Goal: Task Accomplishment & Management: Complete application form

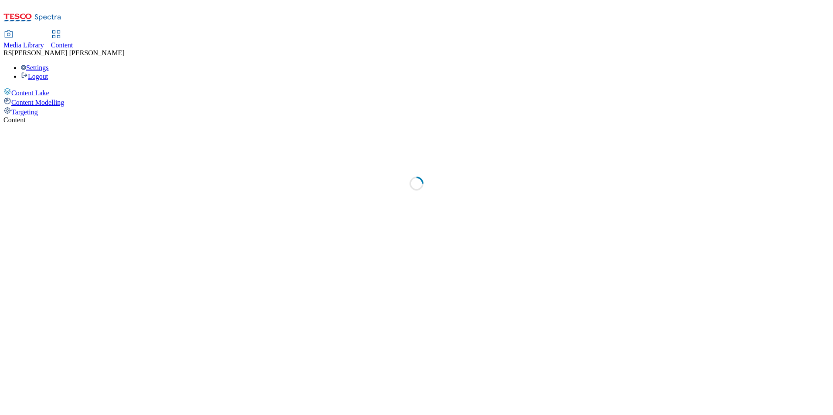
select select "ghs-uk"
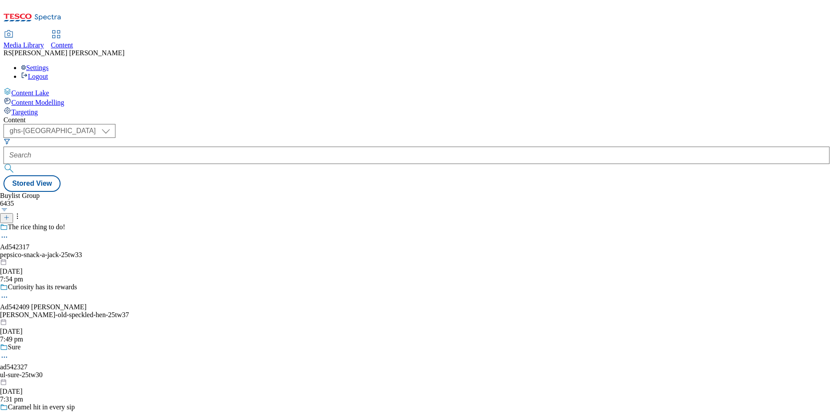
click at [7, 216] on line at bounding box center [7, 218] width 0 height 4
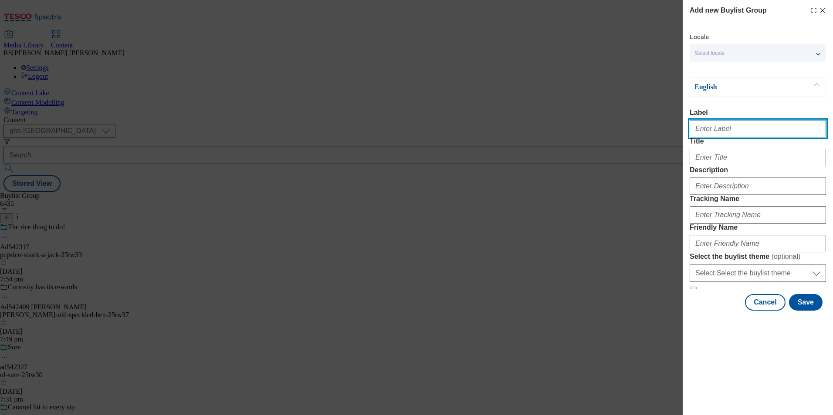
click at [739, 131] on input "Label" at bounding box center [757, 128] width 136 height 17
paste input "541914"
type input "Ad541914"
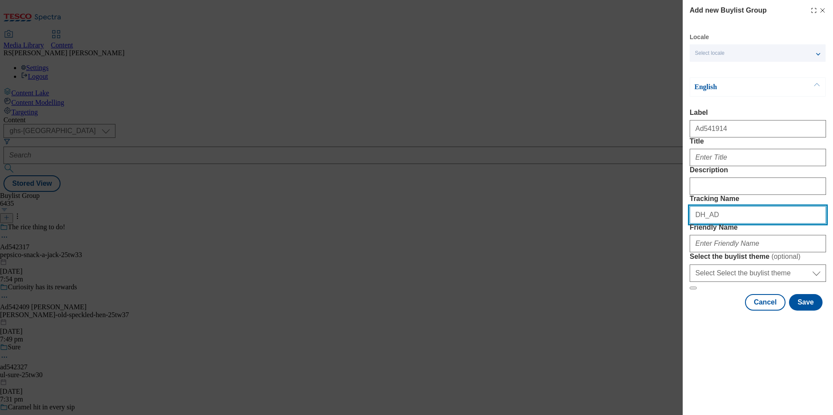
paste input "541914"
type input "DH_AD541914"
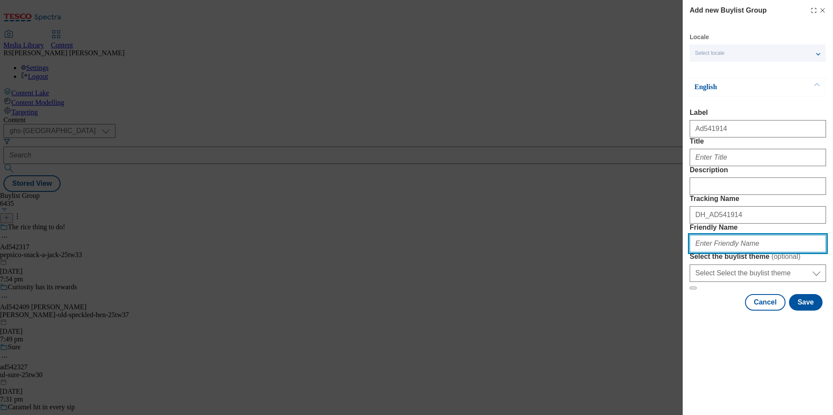
paste input "asahi-peroni-25tw33"
type input "asahi-peroni-25tw33"
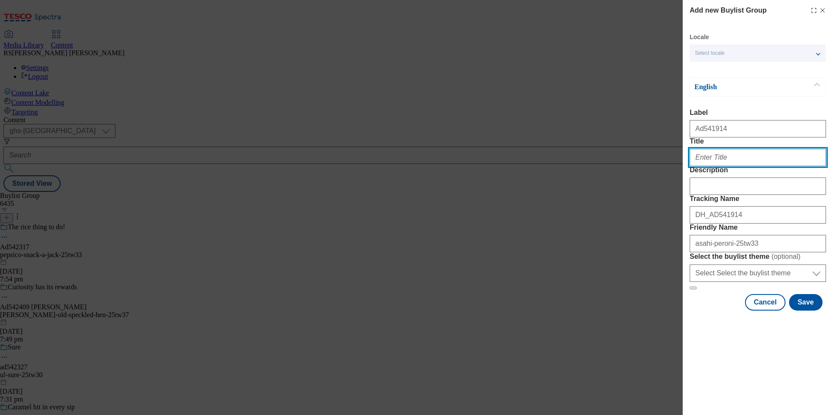
click at [732, 166] on input "Title" at bounding box center [757, 157] width 136 height 17
paste input "A chance to enjoy a vip Italian racing experience"
type input "A chance to enjoy a vip Italian racing experience"
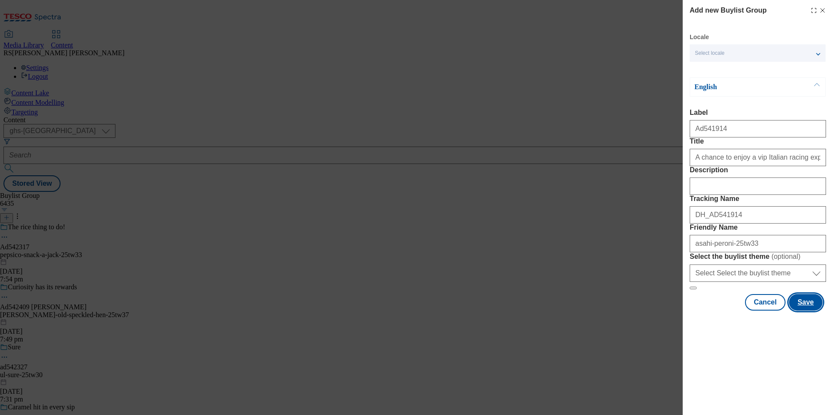
click at [806, 311] on button "Save" at bounding box center [806, 302] width 34 height 17
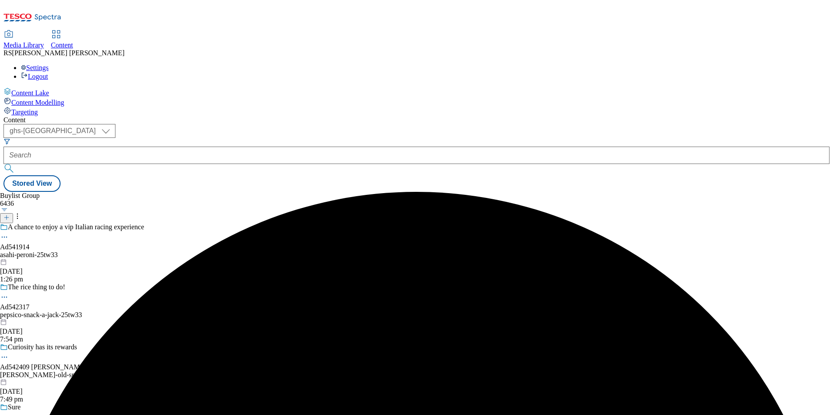
click at [144, 251] on div "asahi-peroni-25tw33" at bounding box center [72, 255] width 144 height 8
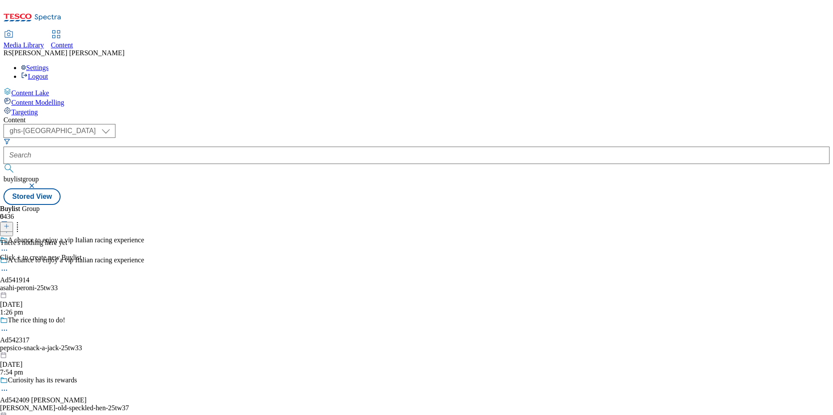
click at [10, 223] on icon at bounding box center [6, 226] width 6 height 6
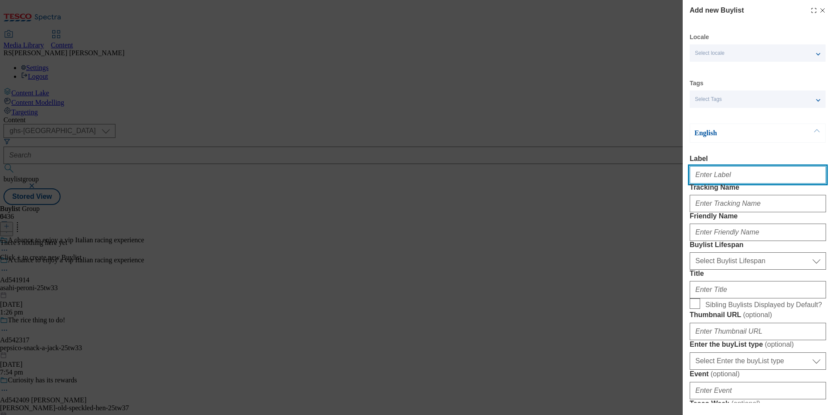
click at [729, 183] on input "Label" at bounding box center [757, 174] width 136 height 17
paste input "541914"
type input "Ad541914"
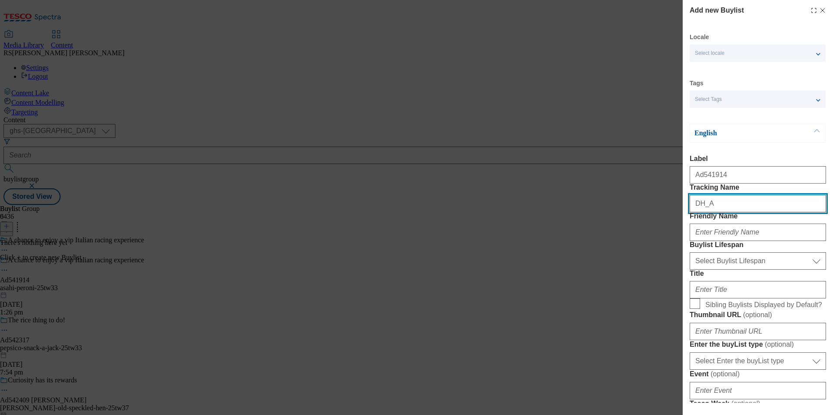
paste input "541914"
type input "DH_AD541914"
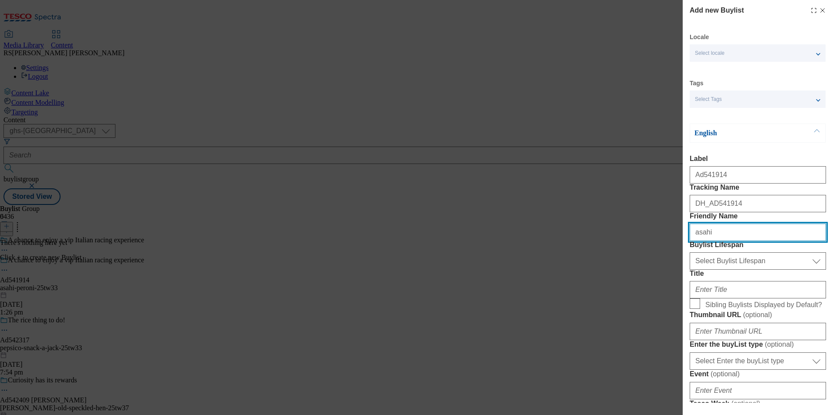
type input "asahi"
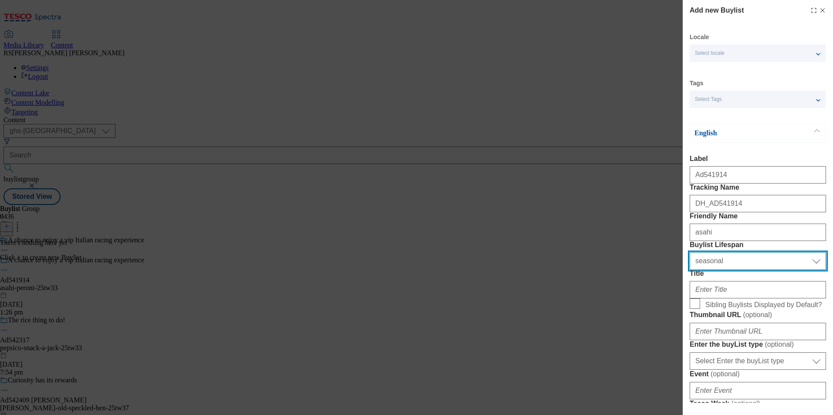
select select "tactical"
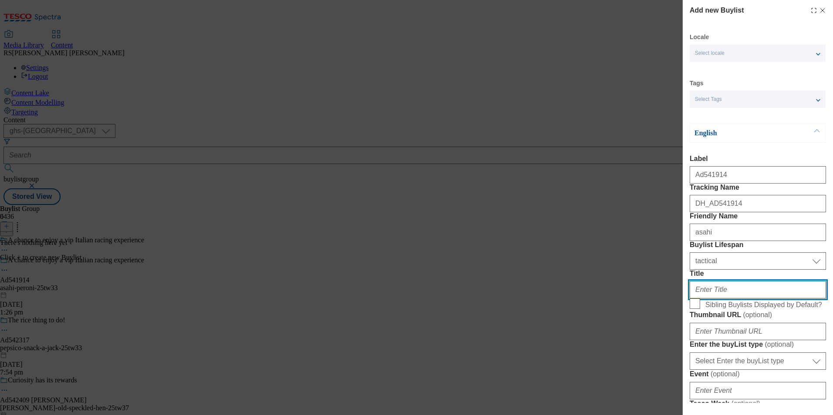
paste input "Plus 100s of other prizes with Peroni Mastro Azzurro 0.0%"
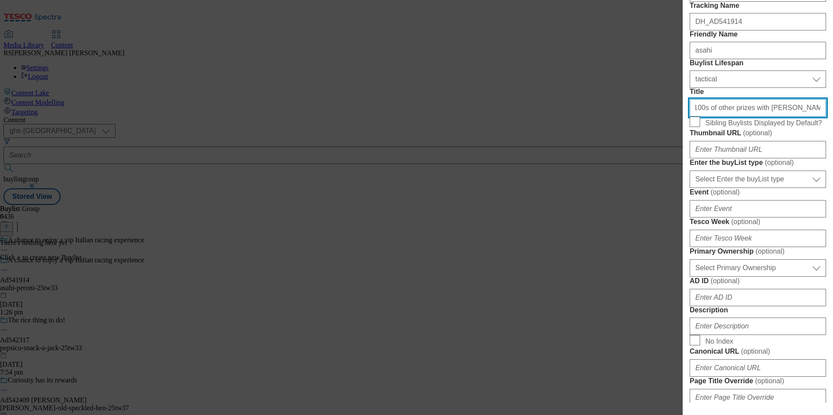
scroll to position [218, 0]
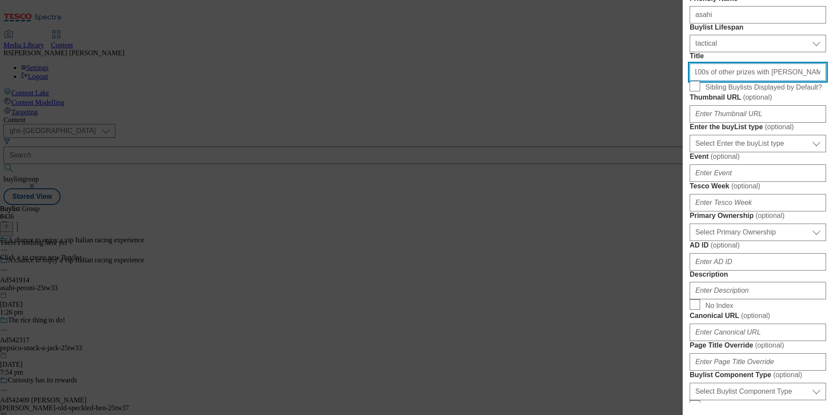
type input "Plus 100s of other prizes with Peroni Mastro Azzurro 0.0%"
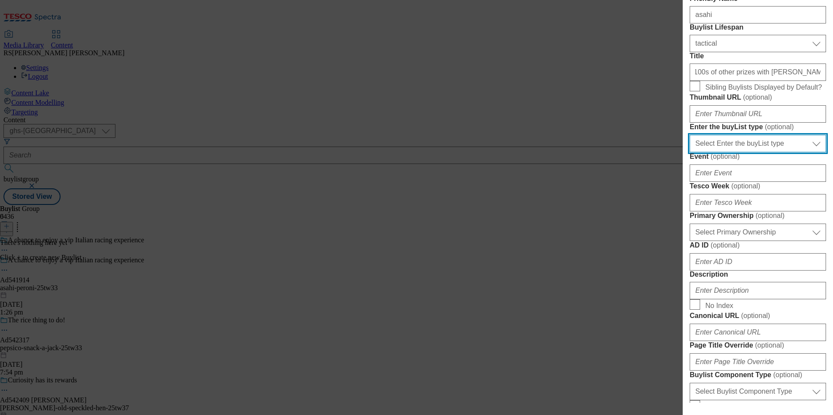
drag, startPoint x: 762, startPoint y: 245, endPoint x: 762, endPoint y: 254, distance: 9.2
click at [762, 152] on select "Select Enter the buyList type event supplier funded long term >4 weeks supplier…" at bounding box center [757, 143] width 136 height 17
select select "supplier funded short term 1-3 weeks"
click at [689, 152] on select "Select Enter the buyList type event supplier funded long term >4 weeks supplier…" at bounding box center [757, 143] width 136 height 17
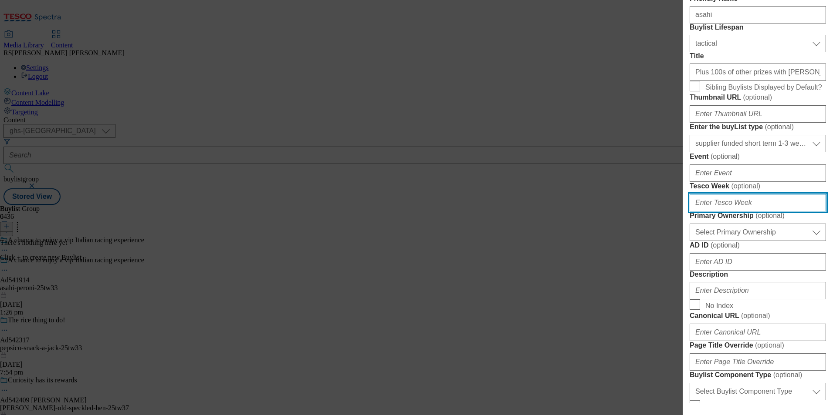
click at [744, 212] on input "Tesco Week ( optional )" at bounding box center [757, 202] width 136 height 17
type input "33"
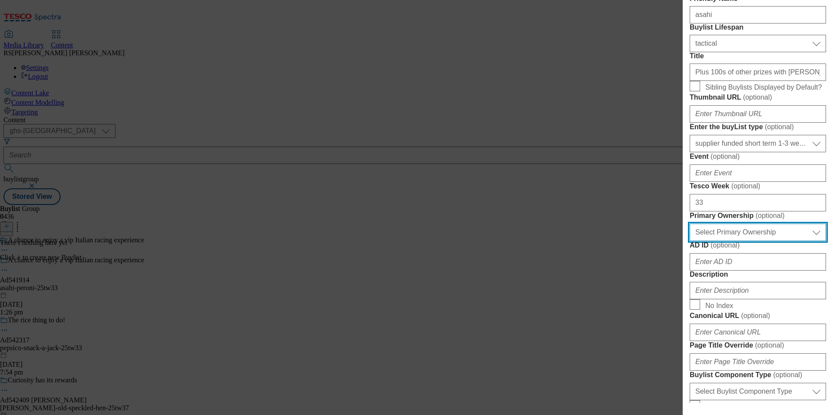
select select "dunnhumby"
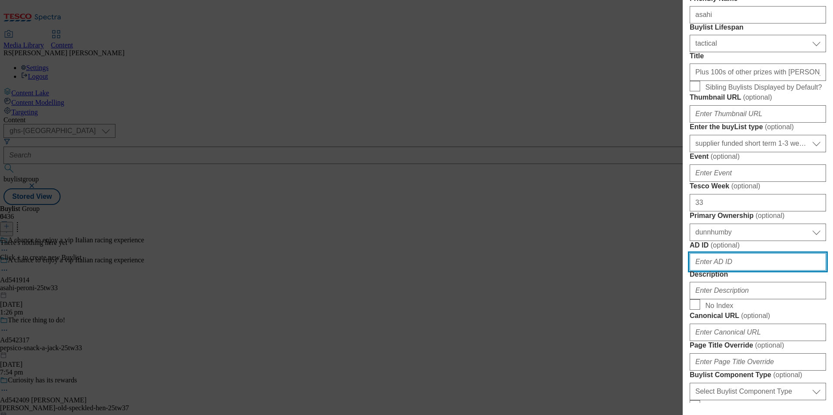
scroll to position [436, 0]
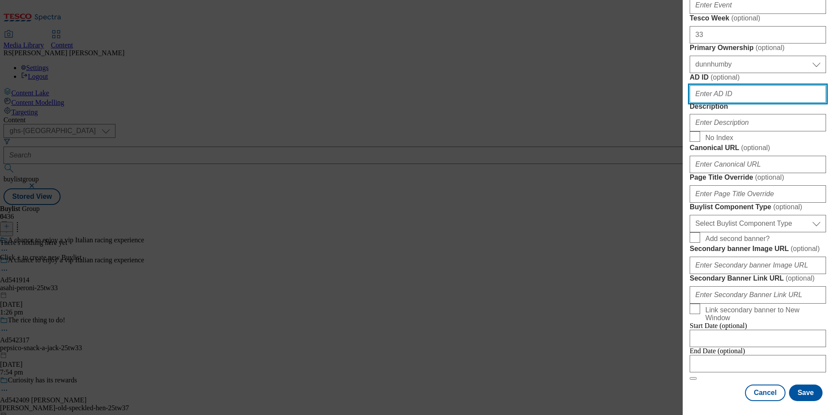
paste input "541914"
type input "541914"
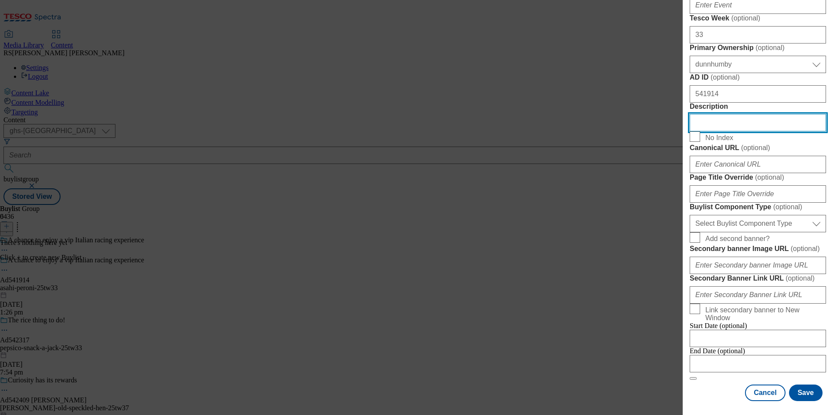
scroll to position [654, 0]
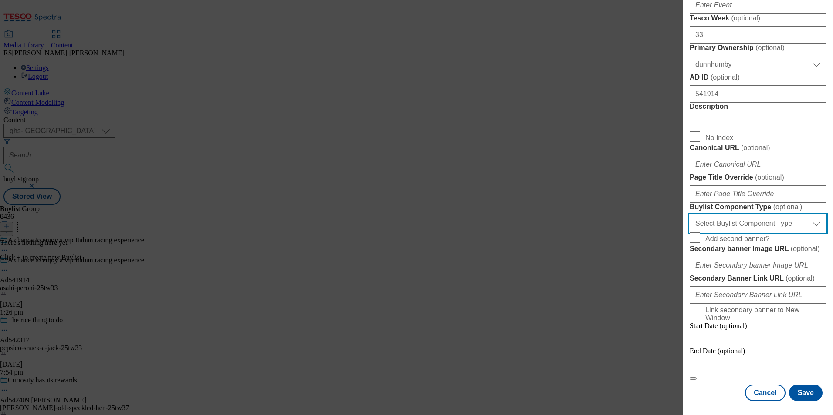
drag, startPoint x: 750, startPoint y: 184, endPoint x: 750, endPoint y: 189, distance: 4.8
click at [750, 215] on select "Select Buylist Component Type Banner Competition Header Meal" at bounding box center [757, 223] width 136 height 17
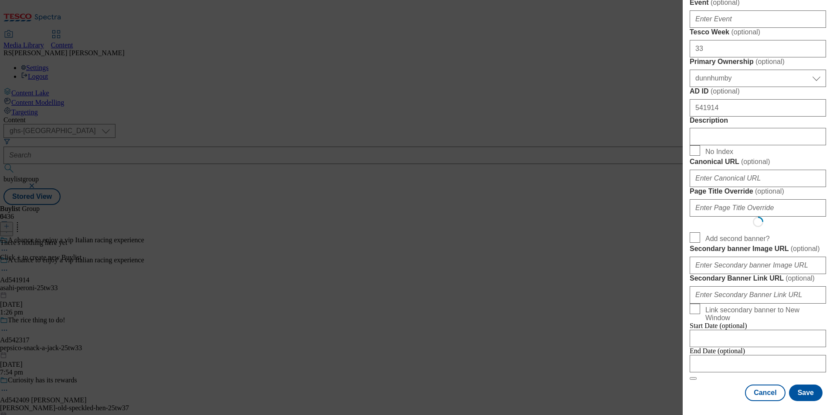
scroll to position [0, 0]
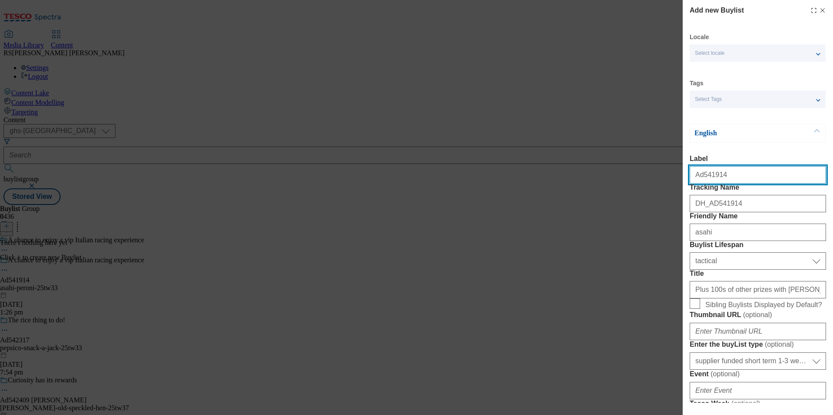
select select "Banner"
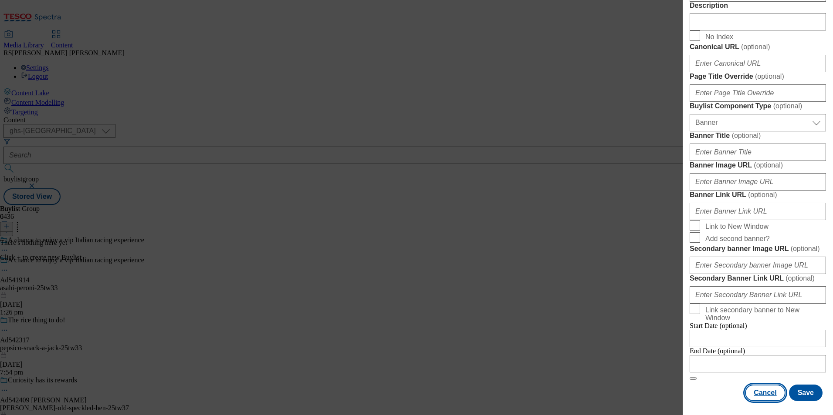
scroll to position [859, 0]
click at [719, 398] on div "Cancel Save" at bounding box center [757, 393] width 136 height 17
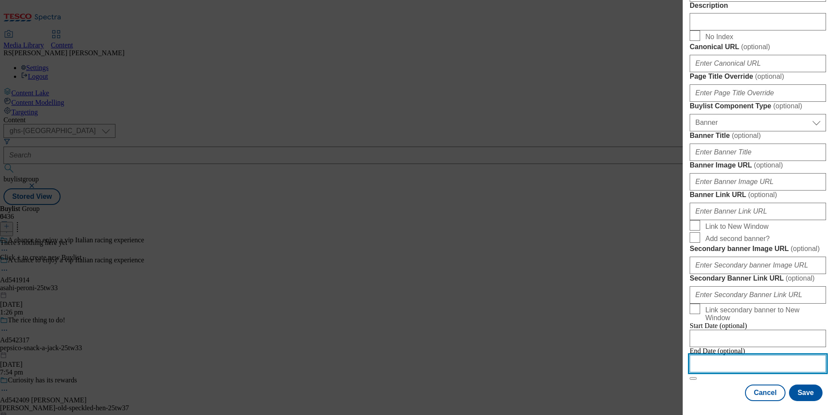
click at [749, 364] on input "Modal" at bounding box center [757, 363] width 136 height 17
select select "2025"
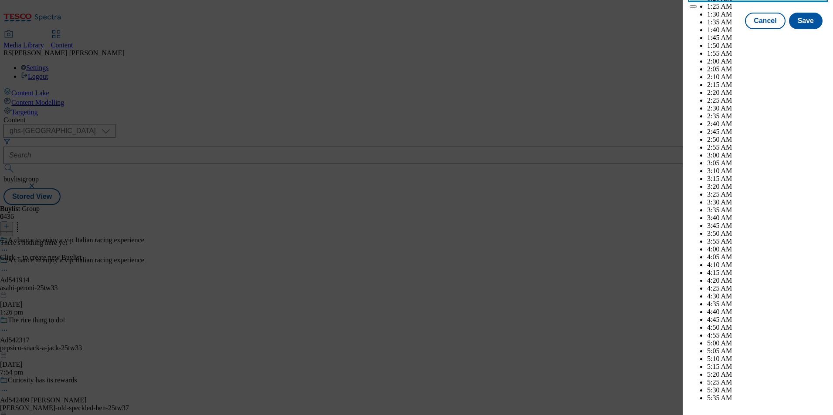
scroll to position [2587, 0]
select select "December"
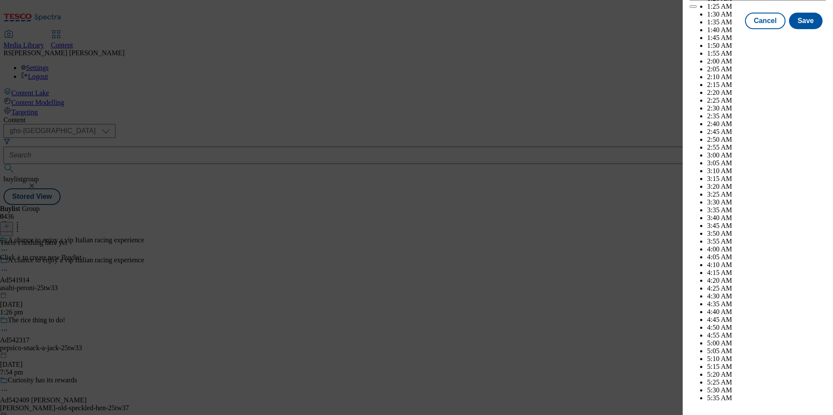
select select "2026"
select select "January"
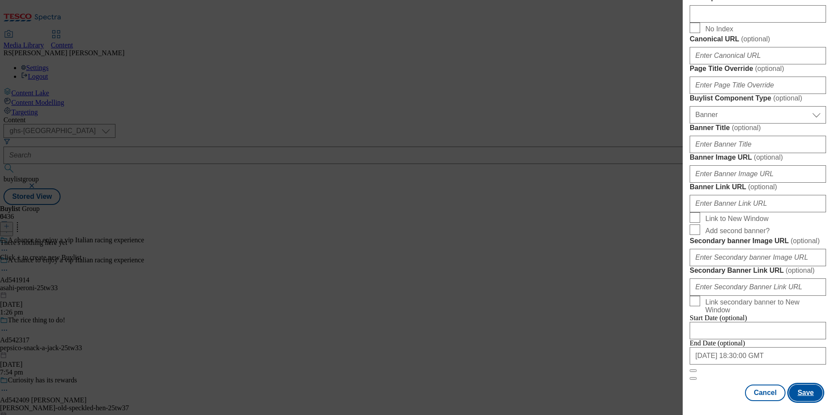
click at [806, 392] on button "Save" at bounding box center [806, 393] width 34 height 17
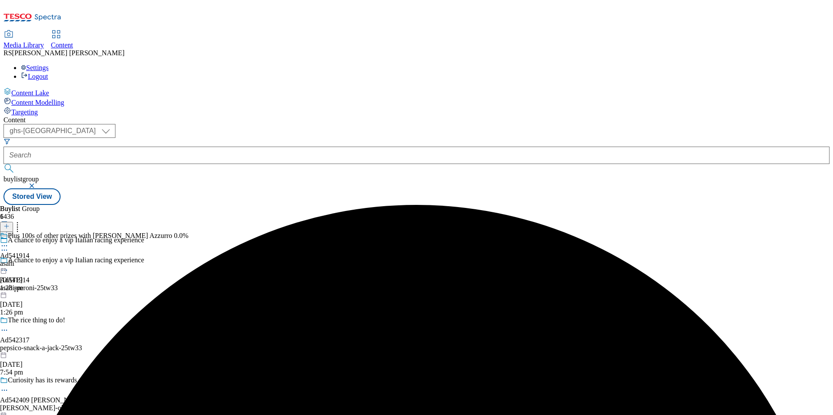
click at [189, 260] on div "asahi" at bounding box center [94, 264] width 189 height 8
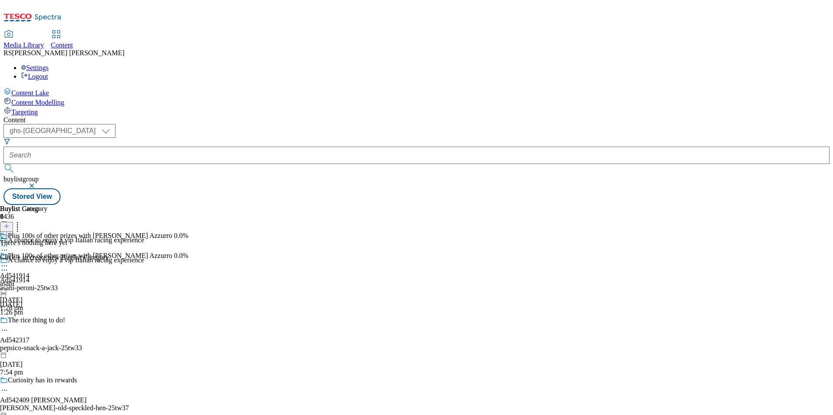
click at [10, 223] on icon at bounding box center [6, 226] width 6 height 6
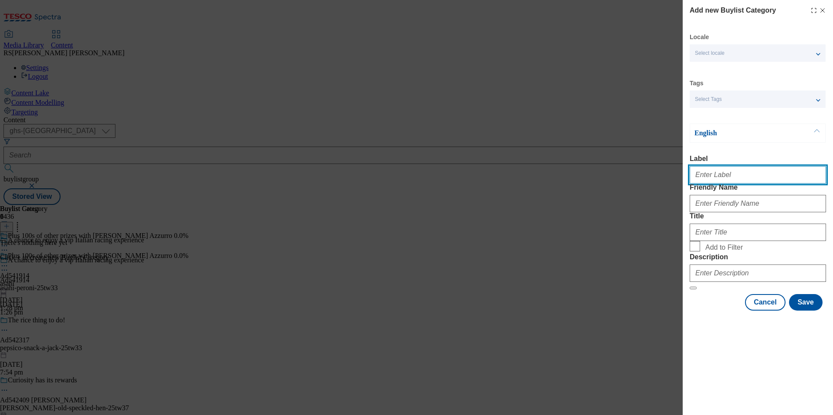
click at [747, 178] on input "Label" at bounding box center [757, 174] width 136 height 17
paste input "541914"
type input "Ad541914"
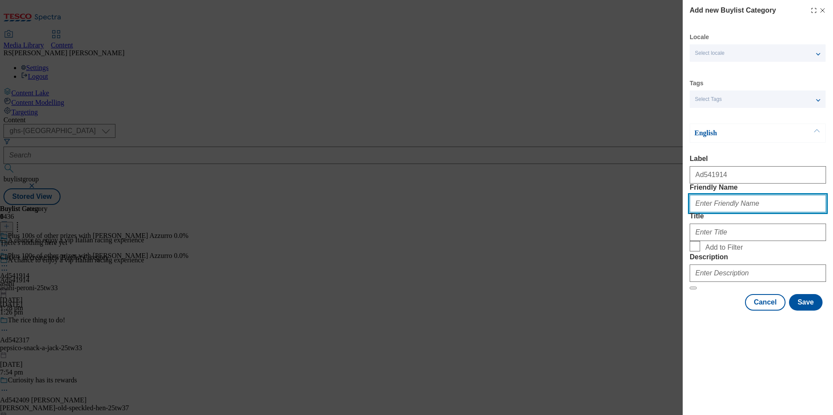
click at [814, 212] on input "Friendly Name" at bounding box center [757, 203] width 136 height 17
paste input "asahi-peroni"
type input "asahi-peroni"
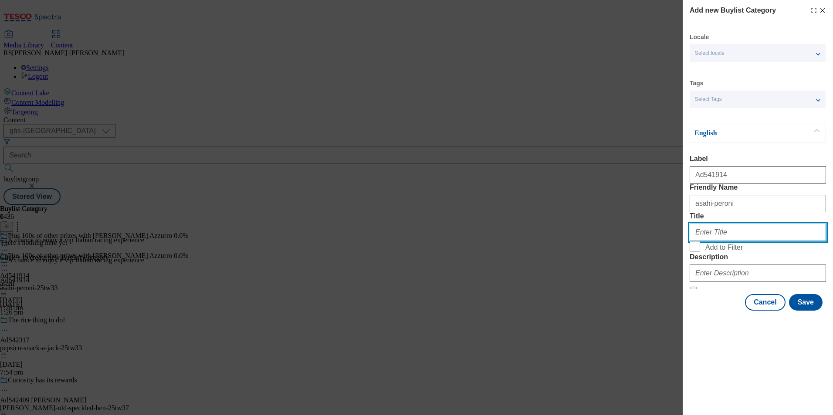
paste input "Asahi UK Ltd"
type input "Asahi UK Ltd"
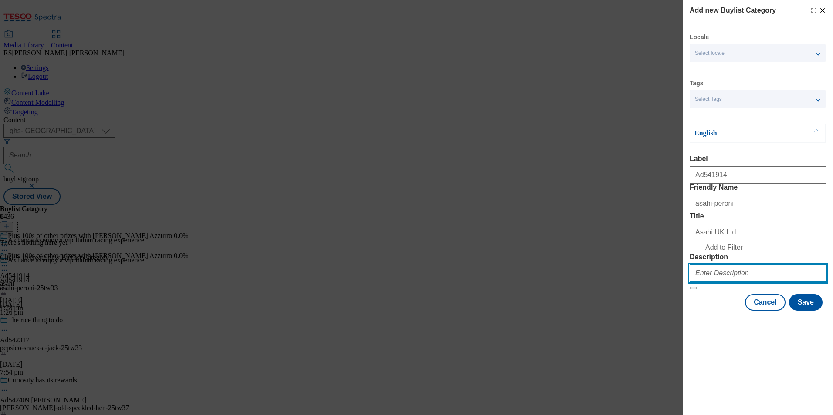
click at [770, 282] on input "Description" at bounding box center [757, 273] width 136 height 17
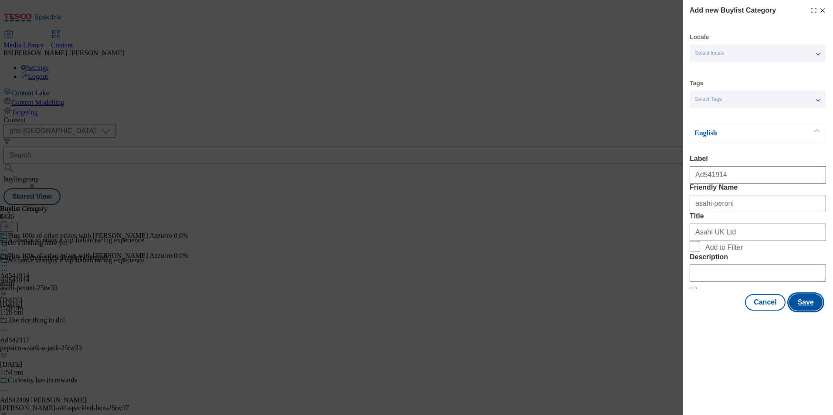
click at [810, 311] on button "Save" at bounding box center [806, 302] width 34 height 17
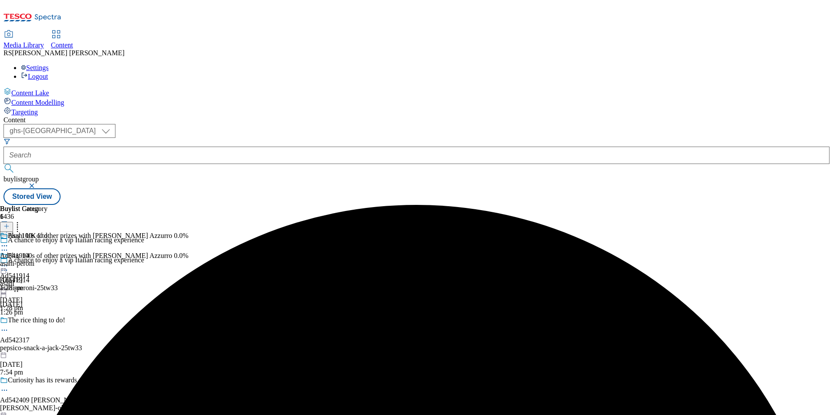
click at [47, 260] on div "asahi-peroni" at bounding box center [23, 264] width 47 height 8
click at [9, 226] on line at bounding box center [6, 226] width 4 height 0
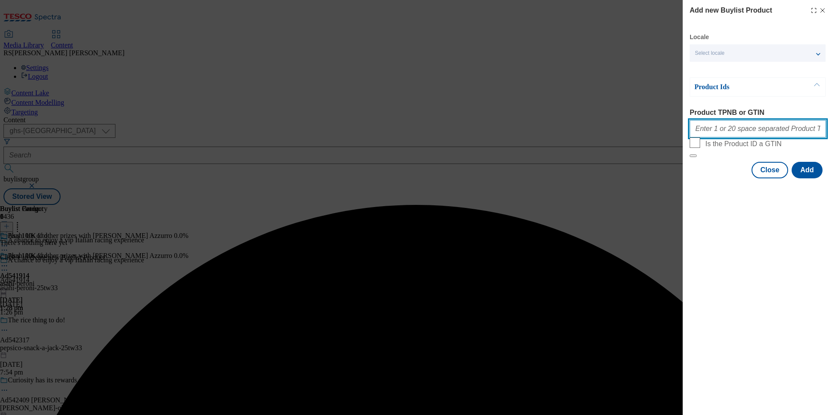
click at [755, 133] on input "Product TPNB or GTIN" at bounding box center [757, 128] width 136 height 17
paste input "90860958 90515101"
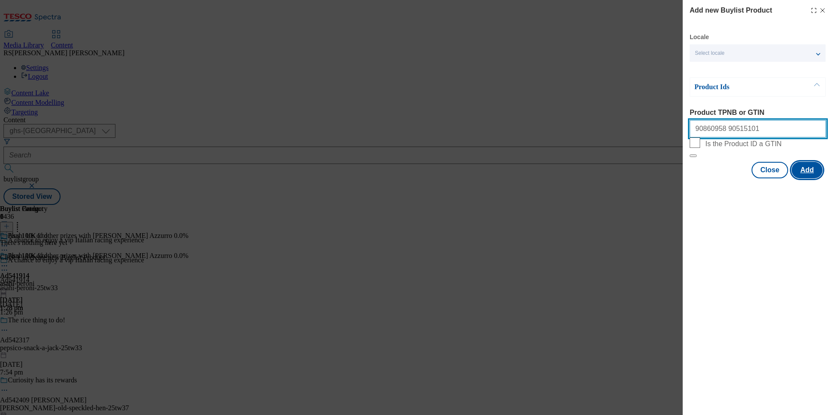
type input "90860958 90515101"
click at [808, 179] on button "Add" at bounding box center [806, 170] width 31 height 17
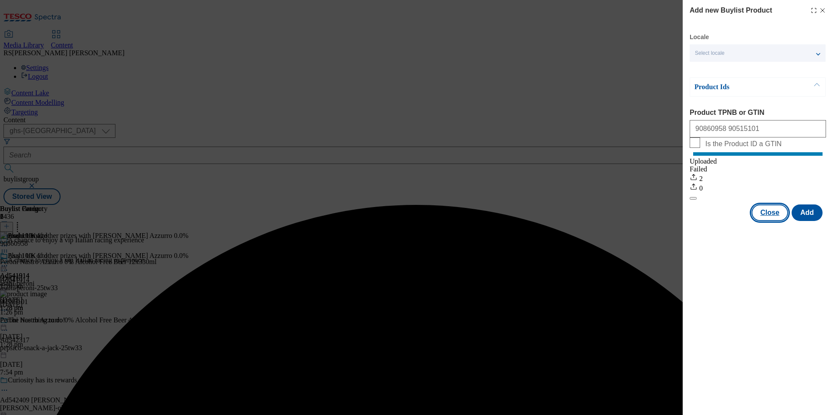
click at [773, 221] on button "Close" at bounding box center [769, 213] width 37 height 17
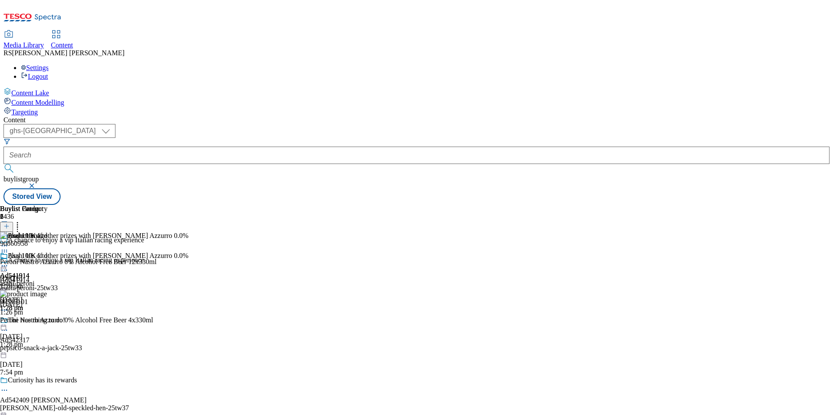
click at [9, 266] on icon at bounding box center [4, 270] width 9 height 9
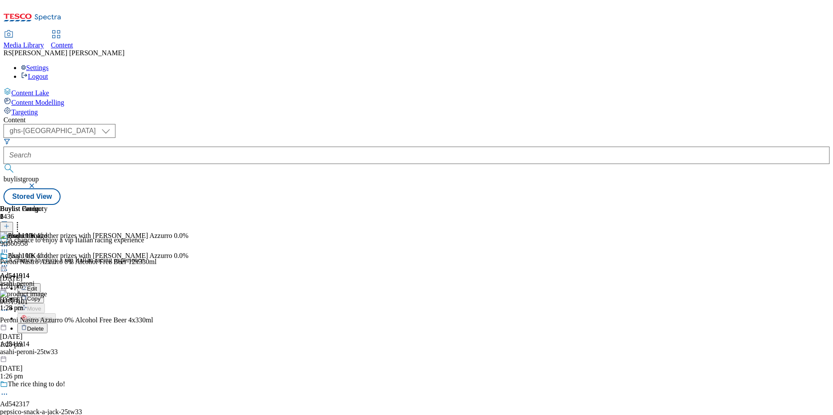
click at [37, 286] on span "Edit" at bounding box center [32, 289] width 10 height 7
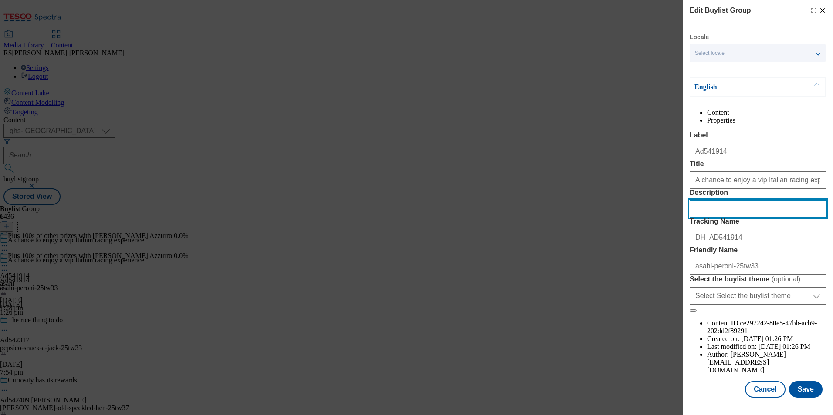
click at [755, 218] on input "Description" at bounding box center [757, 208] width 136 height 17
paste input "Peroni Nastro Azzurro 0% Alcohol Free Beer 12x330ml"
type input "Peroni Nastro Azzurro 0% Alcohol Free Beer 12x330ml"
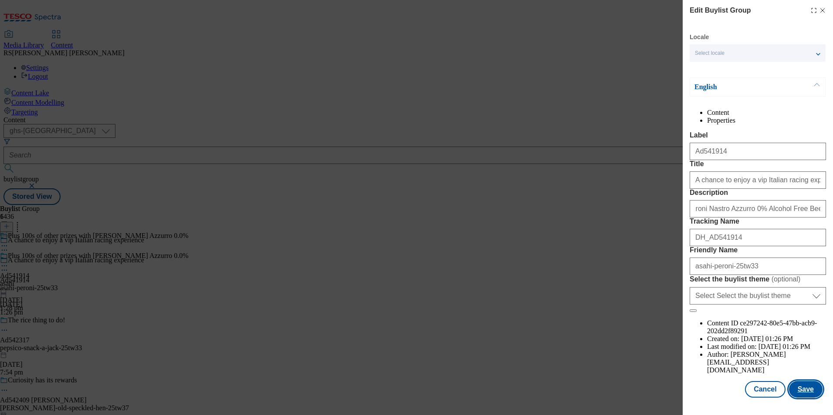
click at [800, 392] on button "Save" at bounding box center [806, 389] width 34 height 17
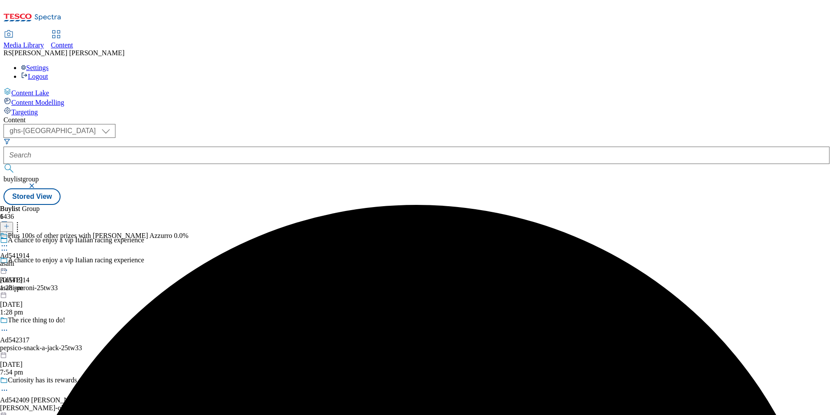
click at [9, 242] on icon at bounding box center [4, 246] width 9 height 9
click at [40, 259] on button "Edit" at bounding box center [28, 264] width 23 height 10
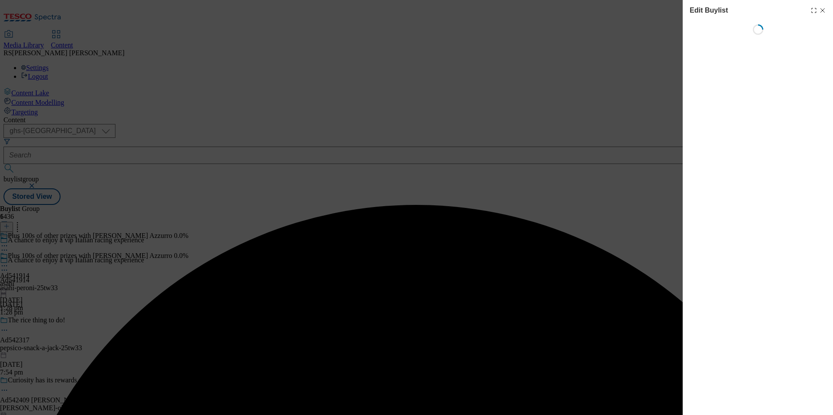
select select "tactical"
select select "supplier funded short term 1-3 weeks"
select select "dunnhumby"
select select "Banner"
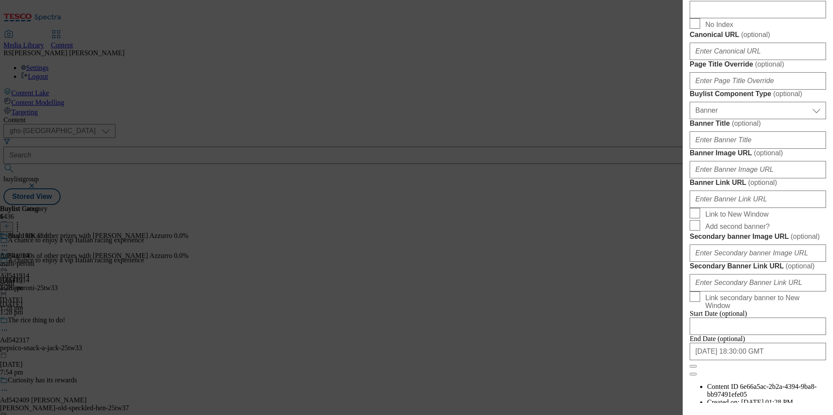
scroll to position [523, 0]
click at [749, 17] on input "Description" at bounding box center [757, 8] width 136 height 17
paste input "Peroni Nastro Azzurro 0% Alcohol Free Beer 12x330ml"
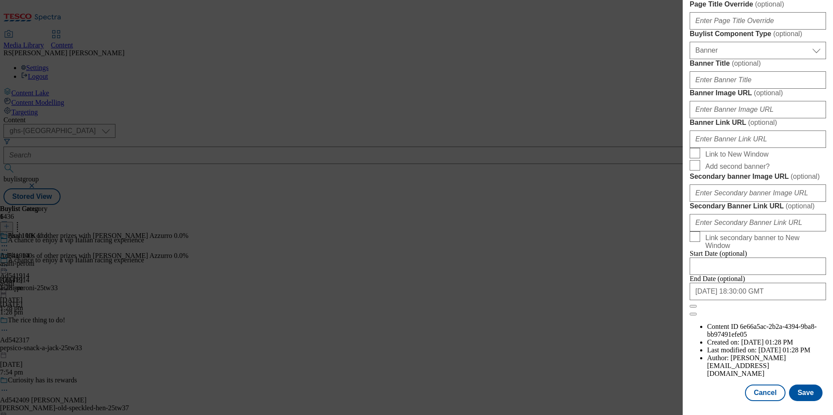
scroll to position [897, 0]
type input "Peroni Nastro Azzurro 0% Alcohol Free Beer 12x330ml"
click at [804, 387] on button "Save" at bounding box center [806, 393] width 34 height 17
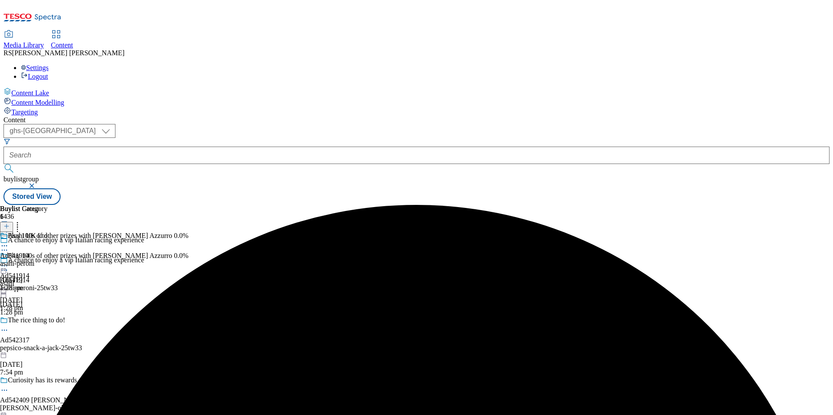
click at [9, 242] on icon at bounding box center [4, 246] width 9 height 9
click at [37, 261] on span "Edit" at bounding box center [32, 264] width 10 height 7
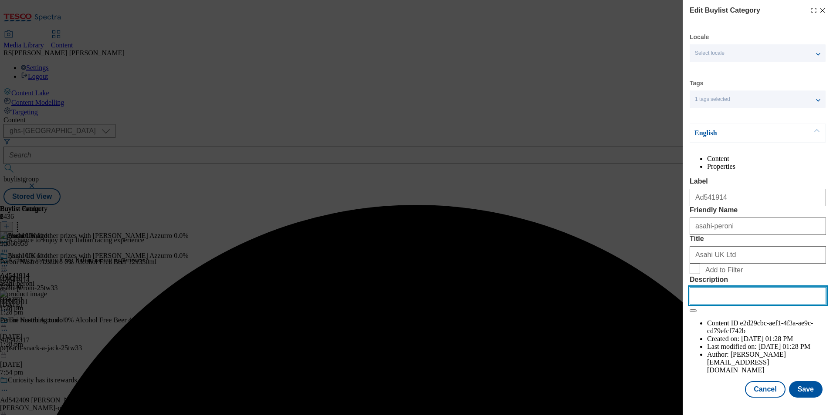
click at [768, 305] on input "Description" at bounding box center [757, 295] width 136 height 17
paste input "Peroni Nastro Azzurro 0% Alcohol Free Beer 12x330ml"
type input "Peroni Nastro Azzurro 0% Alcohol Free Beer 12x330ml"
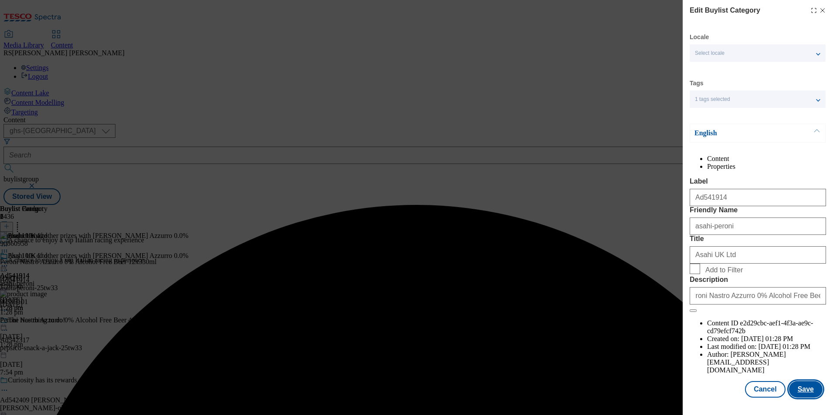
click at [806, 398] on button "Save" at bounding box center [806, 389] width 34 height 17
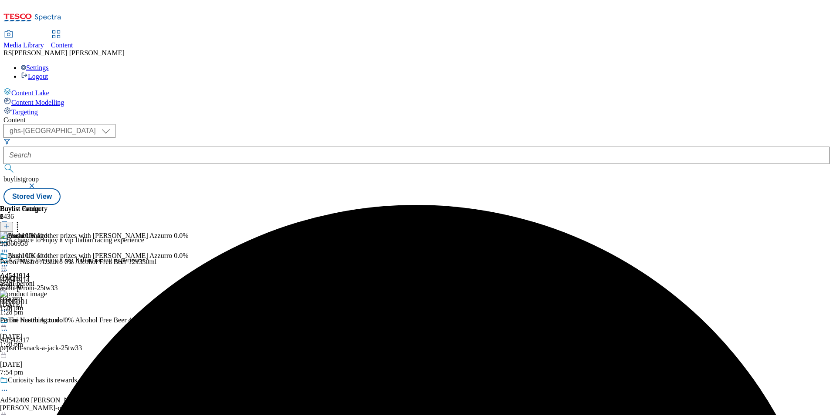
click at [9, 262] on icon at bounding box center [4, 266] width 9 height 9
click at [47, 321] on span "Preview" at bounding box center [37, 324] width 20 height 7
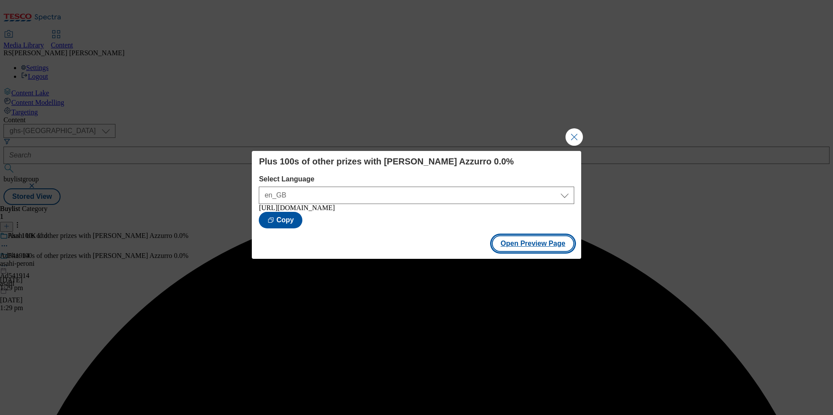
click at [541, 247] on button "Open Preview Page" at bounding box center [533, 244] width 82 height 17
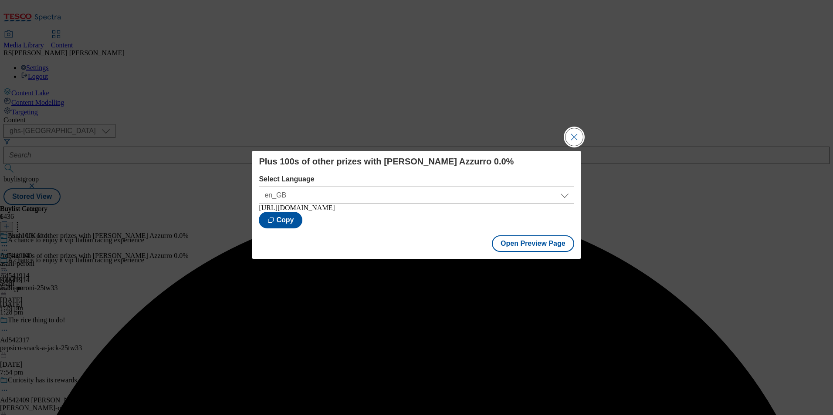
click at [578, 128] on button "Close Modal" at bounding box center [573, 136] width 17 height 17
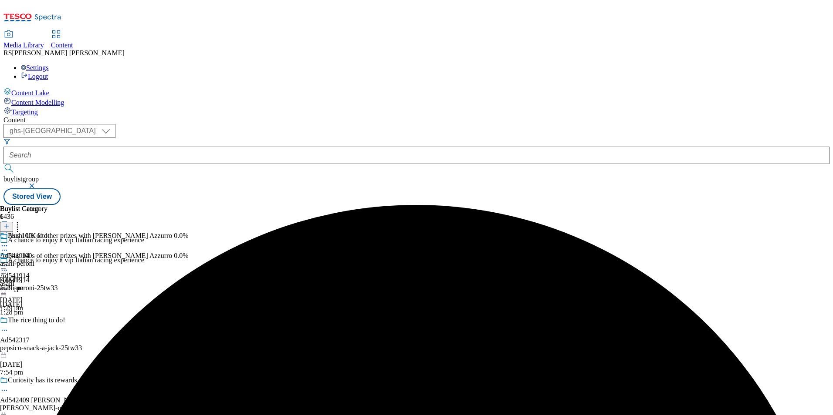
click at [9, 262] on icon at bounding box center [4, 266] width 9 height 9
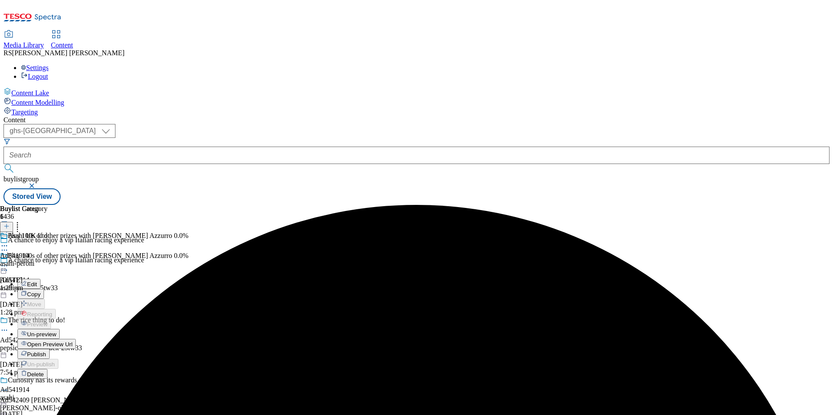
click at [46, 351] on span "Publish" at bounding box center [36, 354] width 19 height 7
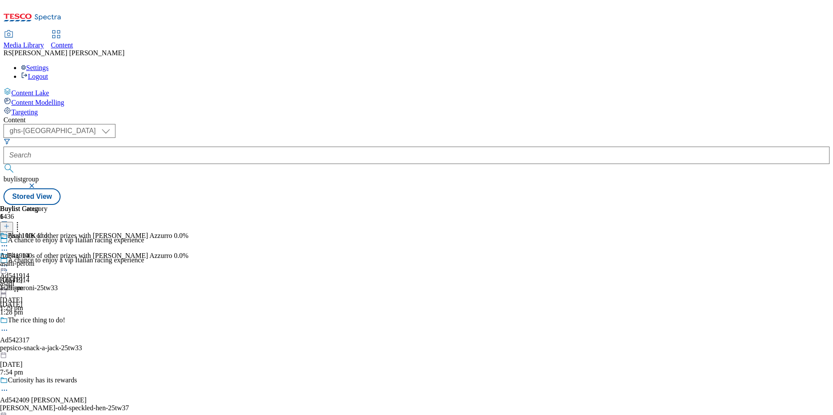
click at [10, 228] on icon at bounding box center [6, 231] width 6 height 6
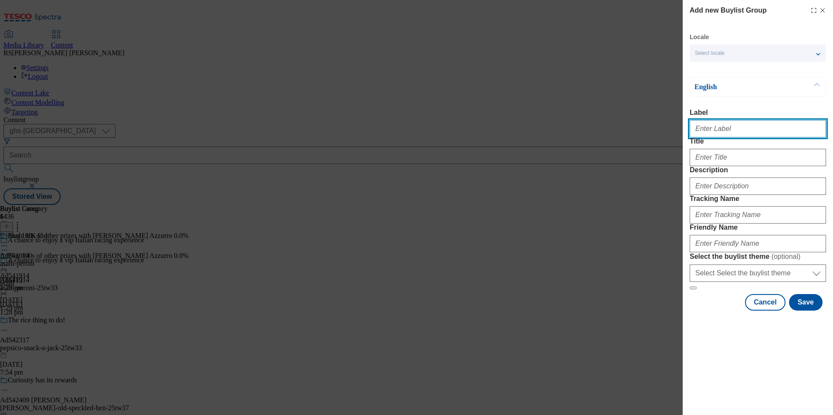
click at [806, 134] on input "Label" at bounding box center [757, 128] width 136 height 17
paste input "541618"
type input "Ad541618"
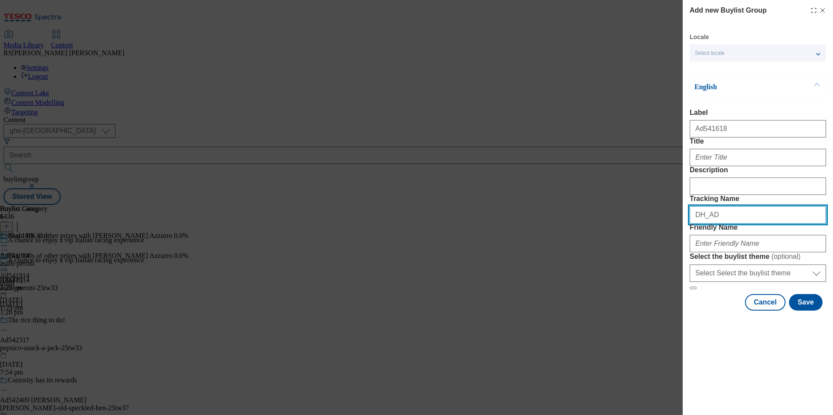
paste input "541618"
type input "DH_AD541618"
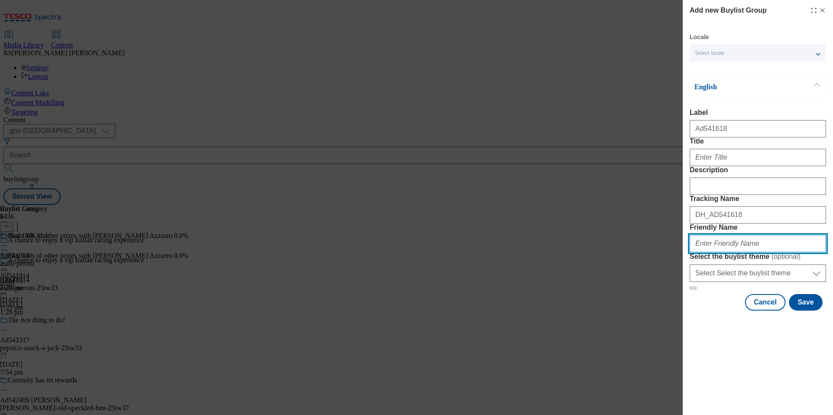
click at [739, 253] on input "Friendly Name" at bounding box center [757, 243] width 136 height 17
paste input "[PERSON_NAME]-lurpak-25tw24"
type input "[PERSON_NAME]-lurpak-25tw24"
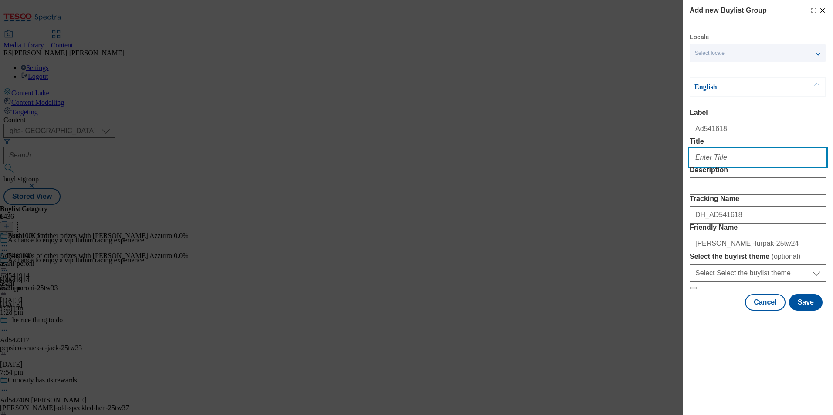
drag, startPoint x: 795, startPoint y: 175, endPoint x: 796, endPoint y: 183, distance: 8.4
click at [795, 166] on input "Title" at bounding box center [757, 157] width 136 height 17
paste input "The stage is yours just cook"
type input "The stage is yours just cook"
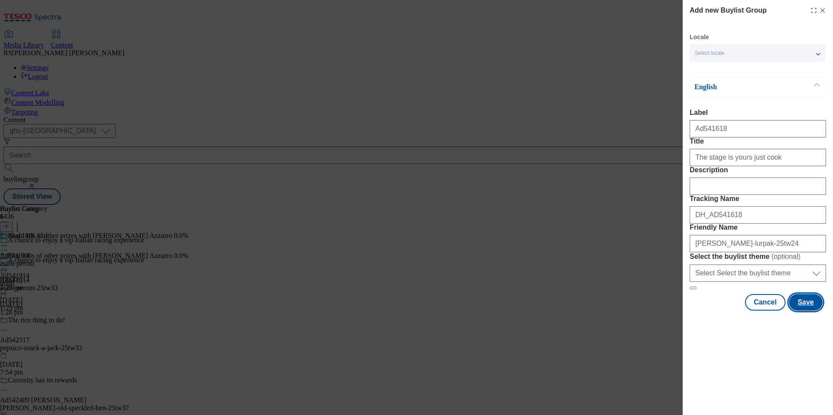
click at [807, 311] on button "Save" at bounding box center [806, 302] width 34 height 17
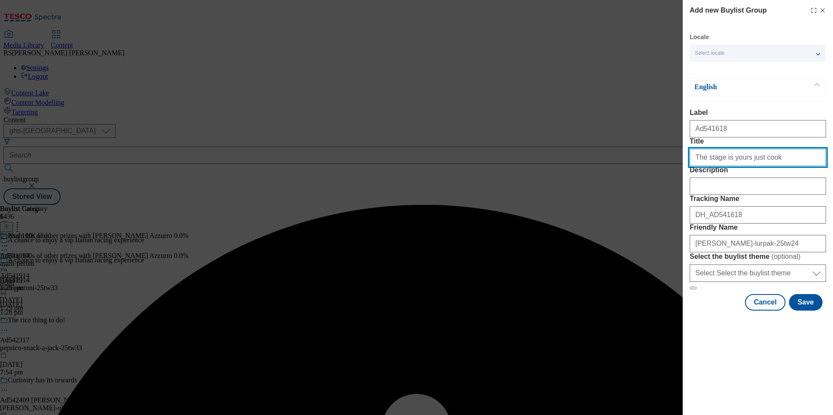
click at [785, 166] on input "The stage is yours just cook" at bounding box center [757, 157] width 136 height 17
type input "The stage is yours just cook"
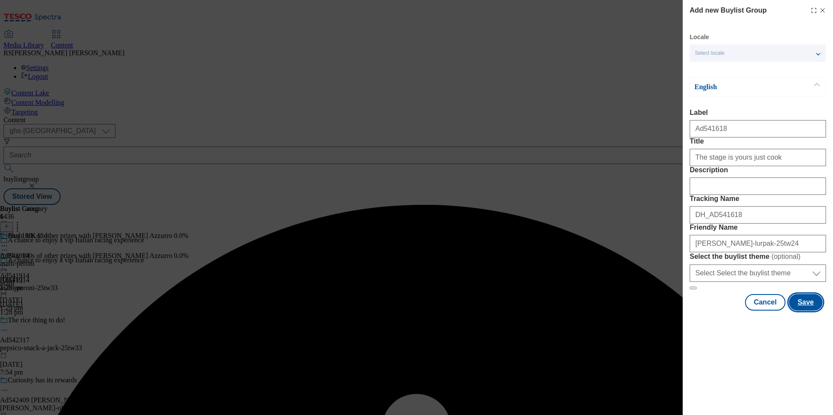
click at [812, 311] on button "Save" at bounding box center [806, 302] width 34 height 17
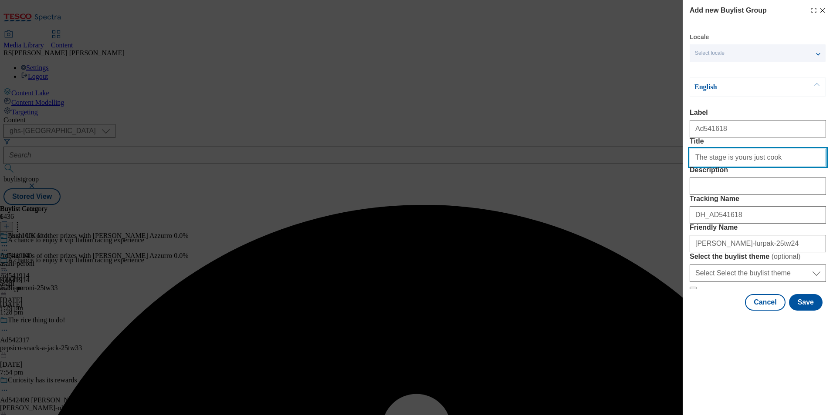
click at [784, 166] on input "The stage is yours just cook" at bounding box center [757, 157] width 136 height 17
type input "The stage is yours just cook"
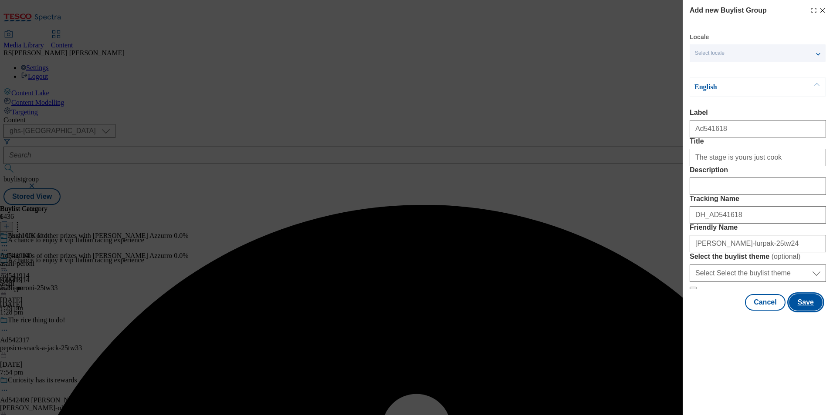
click at [806, 311] on button "Save" at bounding box center [806, 302] width 34 height 17
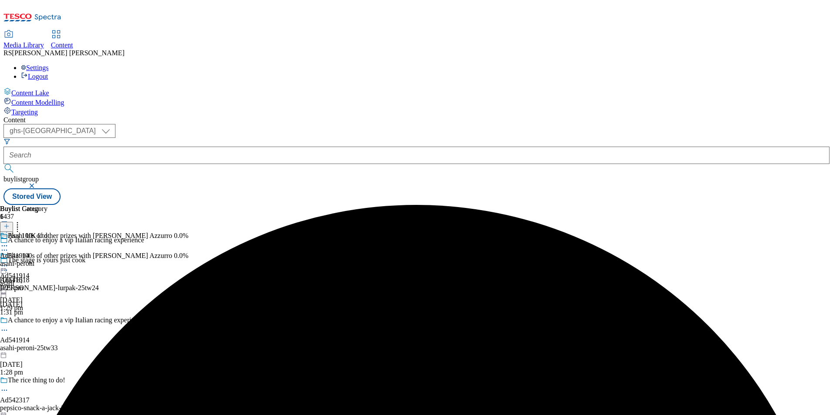
click at [144, 256] on div "The stage is yours just cook Ad541618 arla-lurpak-25tw24 6 Oct 2025 1:31 pm" at bounding box center [72, 286] width 144 height 60
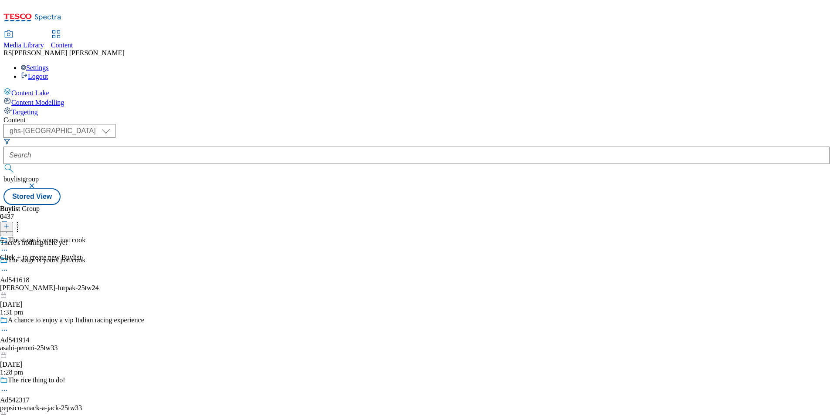
click at [10, 223] on icon at bounding box center [6, 226] width 6 height 6
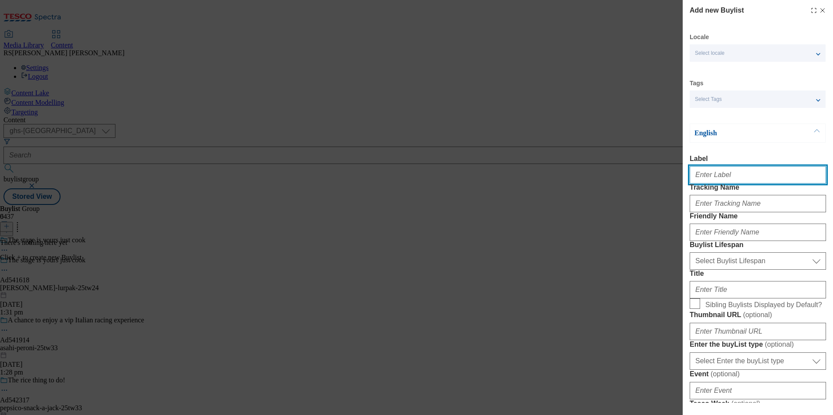
drag, startPoint x: 786, startPoint y: 178, endPoint x: 791, endPoint y: 190, distance: 13.4
click at [786, 178] on input "Label" at bounding box center [757, 174] width 136 height 17
paste input "541618"
type input "Ad541618"
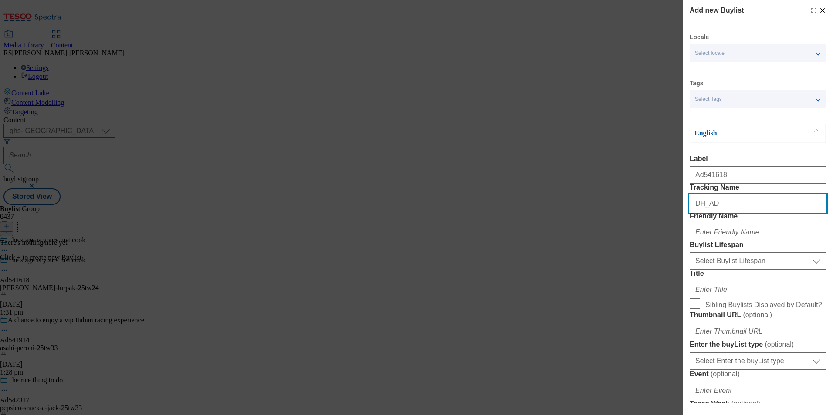
paste input "541618"
type input "DH_AD541618"
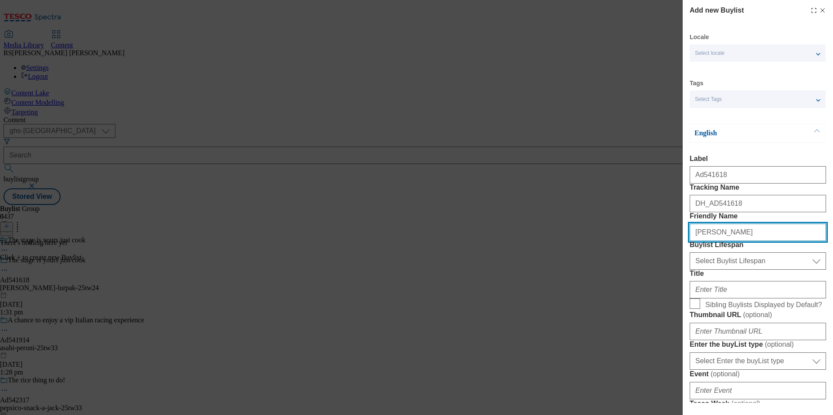
type input "[PERSON_NAME]"
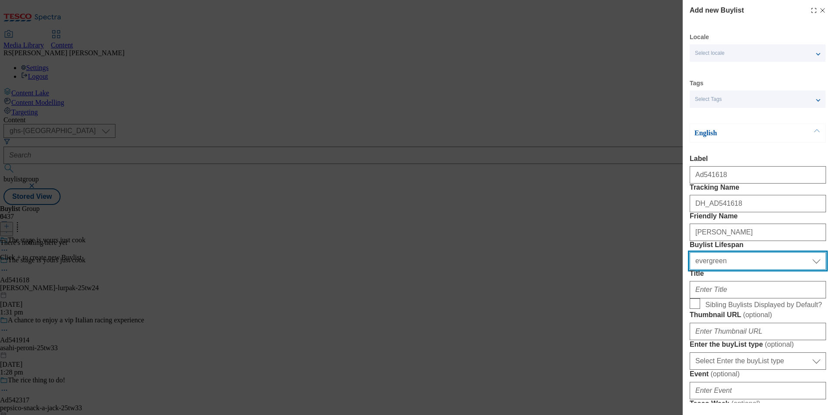
select select "tactical"
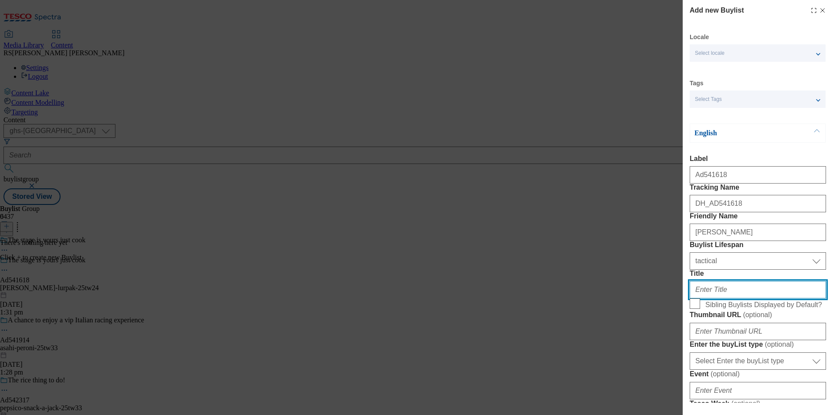
click at [770, 299] on input "Title" at bounding box center [757, 289] width 136 height 17
paste input "Good food deserves lurpak"
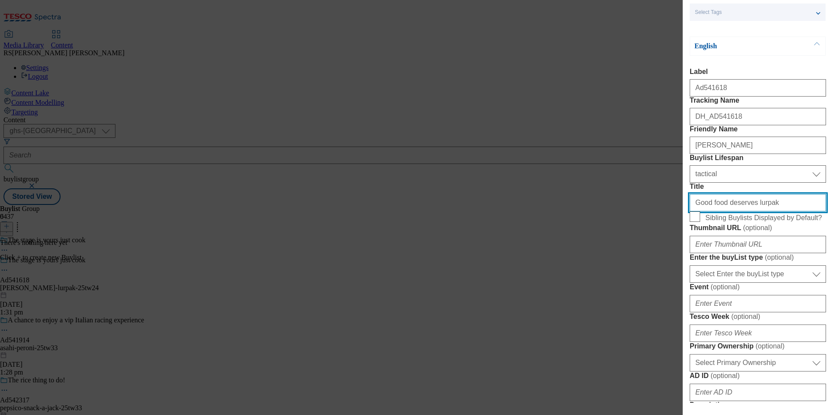
scroll to position [305, 0]
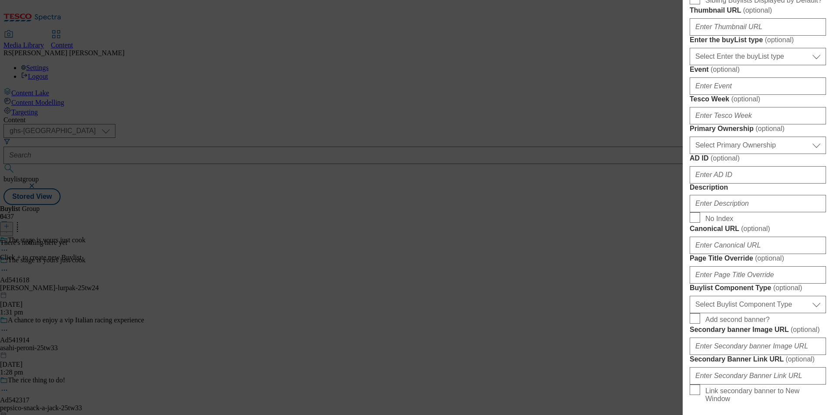
type input "Good food deserves lurpak"
click at [761, 65] on select "Select Enter the buyList type event supplier funded long term >4 weeks supplier…" at bounding box center [757, 56] width 136 height 17
select select "supplier funded short term 1-3 weeks"
click at [689, 65] on select "Select Enter the buyList type event supplier funded long term >4 weeks supplier…" at bounding box center [757, 56] width 136 height 17
click at [744, 125] on input "Tesco Week ( optional )" at bounding box center [757, 115] width 136 height 17
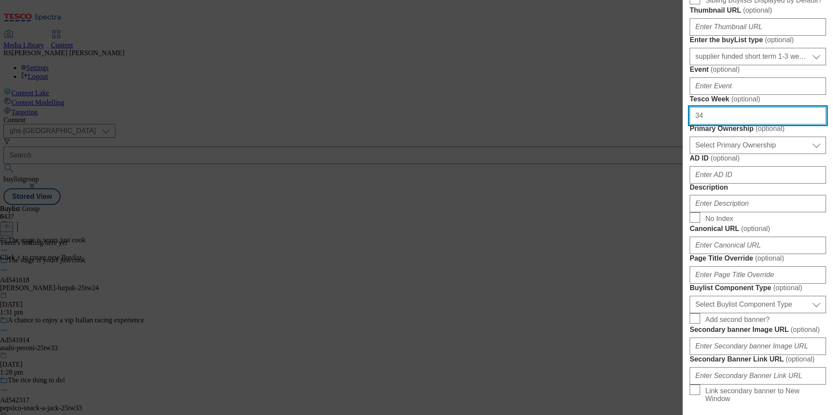
type input "34"
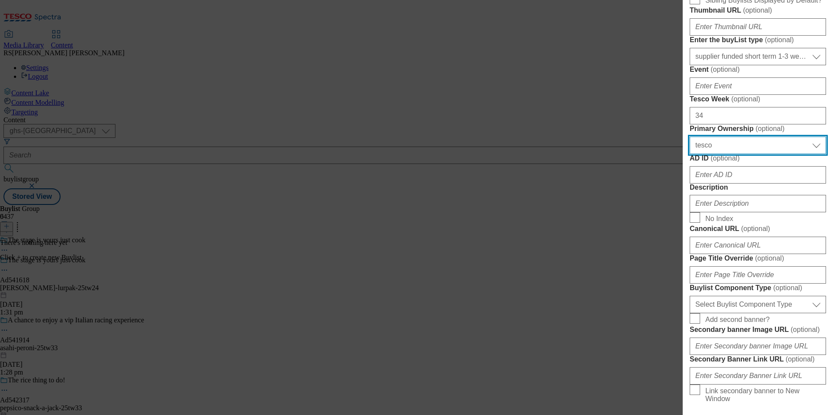
select select "dunnhumby"
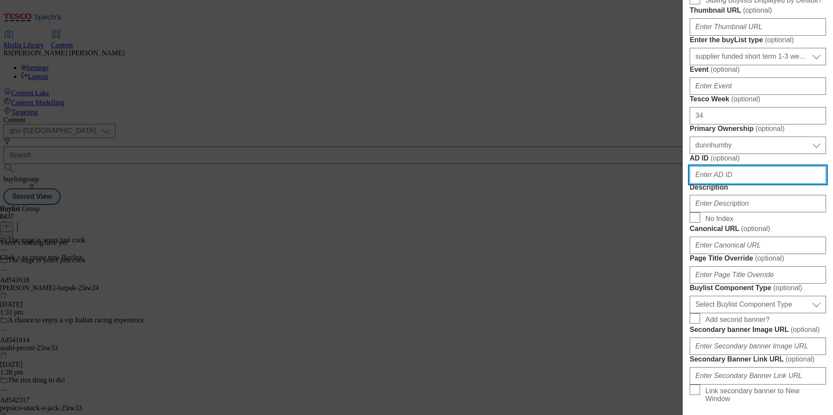
click at [787, 184] on input "AD ID ( optional )" at bounding box center [757, 174] width 136 height 17
paste input "541618"
type input "541618"
click at [737, 212] on div "Modal" at bounding box center [757, 202] width 136 height 21
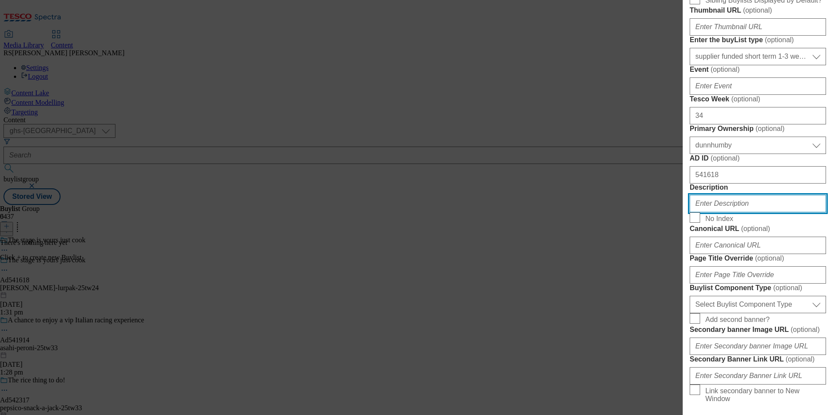
click at [736, 212] on input "Description" at bounding box center [757, 203] width 136 height 17
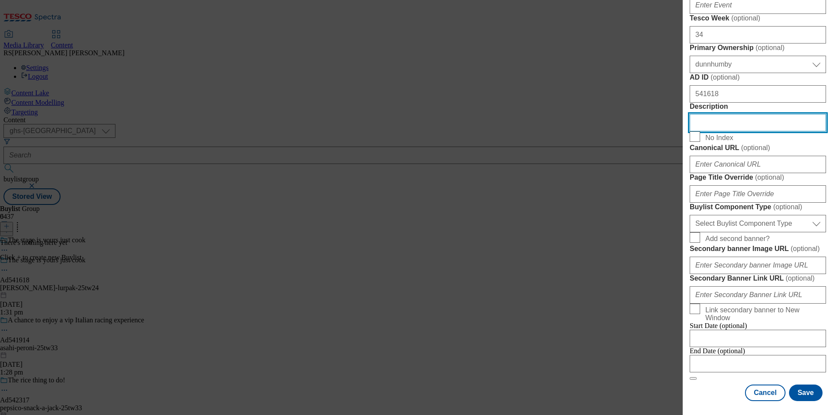
scroll to position [610, 0]
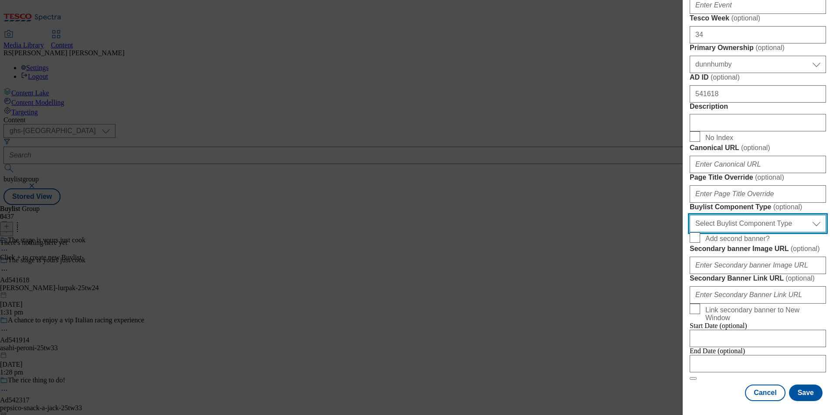
click at [770, 225] on select "Select Buylist Component Type Banner Competition Header Meal" at bounding box center [757, 223] width 136 height 17
select select "Banner"
click at [689, 219] on select "Select Buylist Component Type Banner Competition Header Meal" at bounding box center [757, 223] width 136 height 17
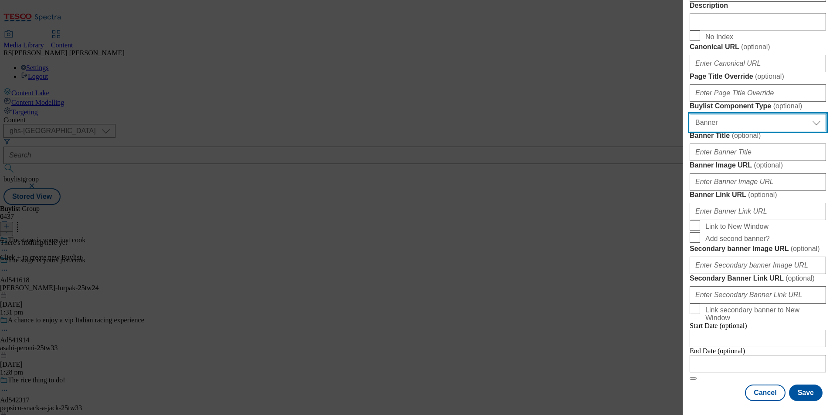
scroll to position [859, 0]
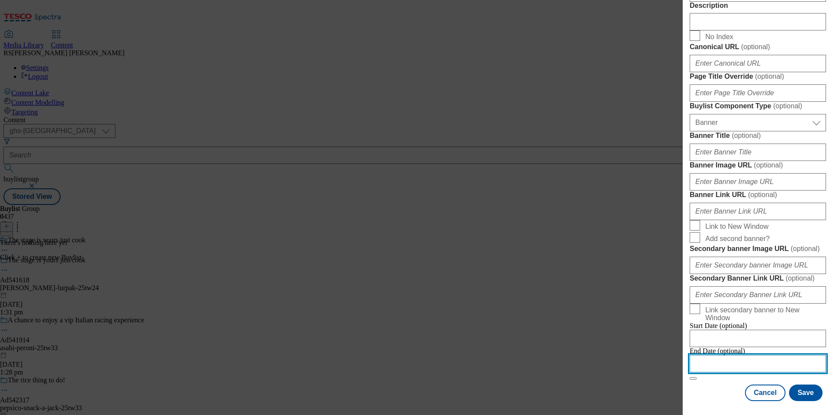
click at [739, 360] on input "Modal" at bounding box center [757, 363] width 136 height 17
select select "2025"
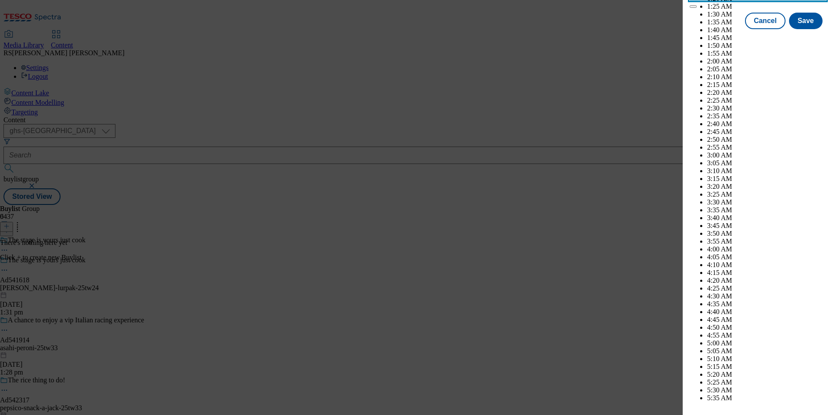
scroll to position [2603, 0]
drag, startPoint x: 801, startPoint y: 114, endPoint x: 804, endPoint y: 119, distance: 6.3
select select "December"
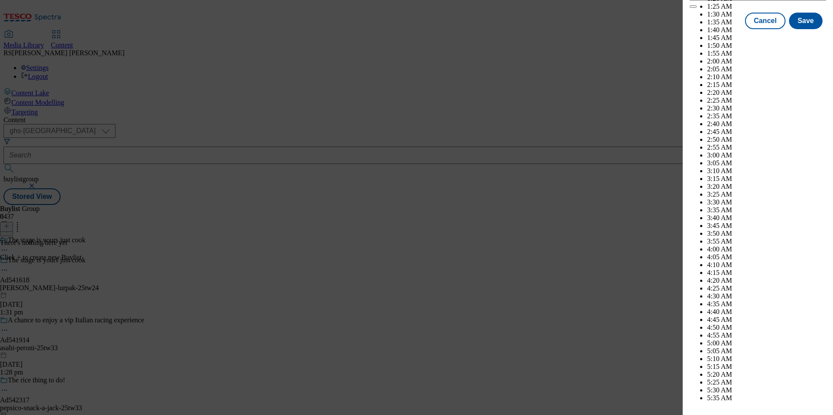
select select "2026"
select select "January"
click at [797, 37] on button "Save" at bounding box center [806, 28] width 34 height 17
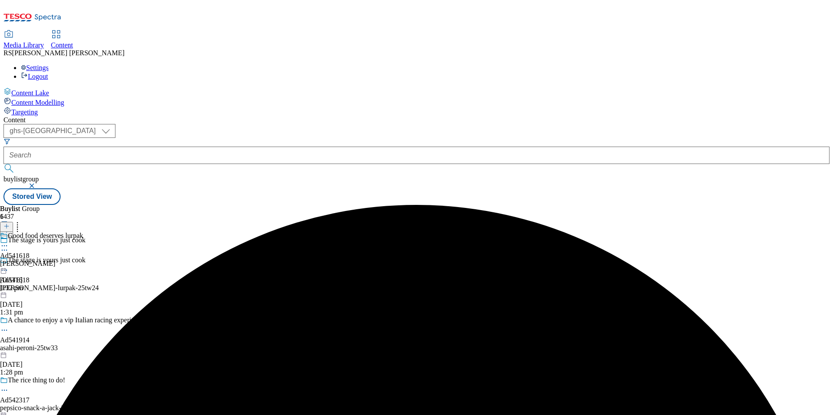
click at [83, 260] on div "[PERSON_NAME]" at bounding box center [41, 264] width 83 height 8
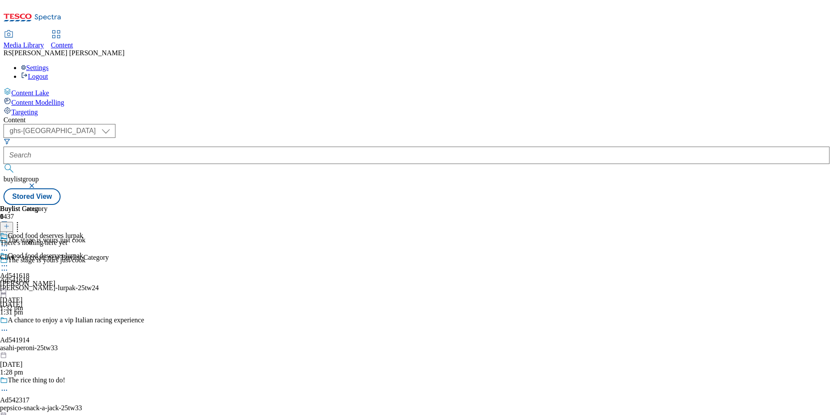
click at [10, 223] on icon at bounding box center [6, 226] width 6 height 6
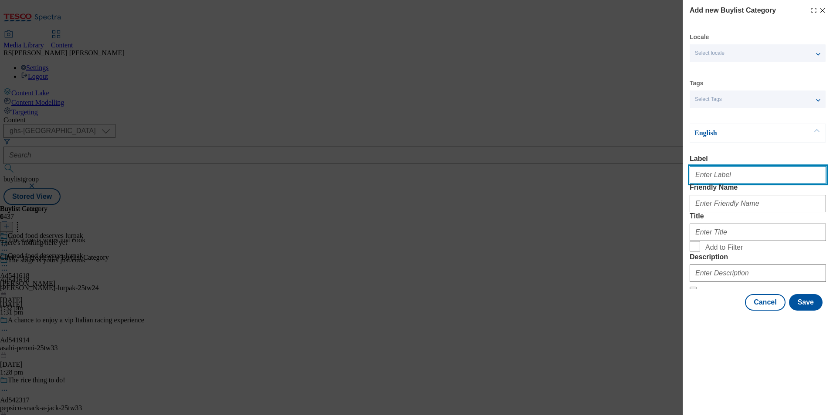
click at [756, 183] on input "Label" at bounding box center [757, 174] width 136 height 17
paste input "541618"
type input "Ad541618"
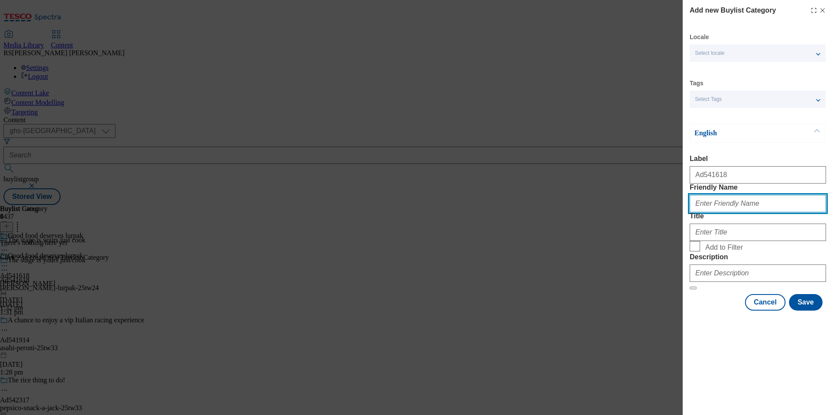
click at [803, 212] on input "Friendly Name" at bounding box center [757, 203] width 136 height 17
paste input "[PERSON_NAME]-lurpak"
type input "[PERSON_NAME]-lurpak"
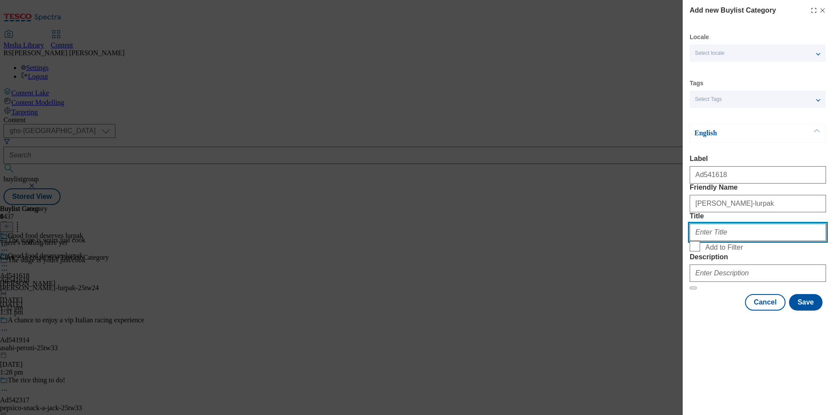
paste input "[PERSON_NAME]"
type input "[PERSON_NAME]"
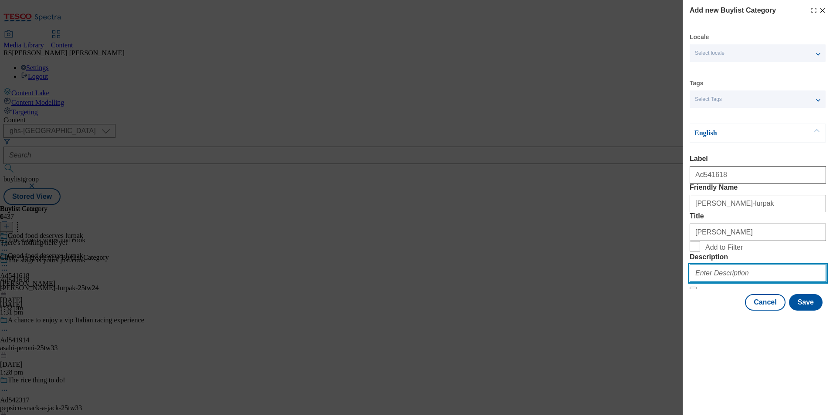
click at [743, 282] on input "Description" at bounding box center [757, 273] width 136 height 17
click at [806, 311] on div "Locale Select locale English Welsh Tags Select Tags fnf marketplace whoosh ghs …" at bounding box center [757, 172] width 136 height 278
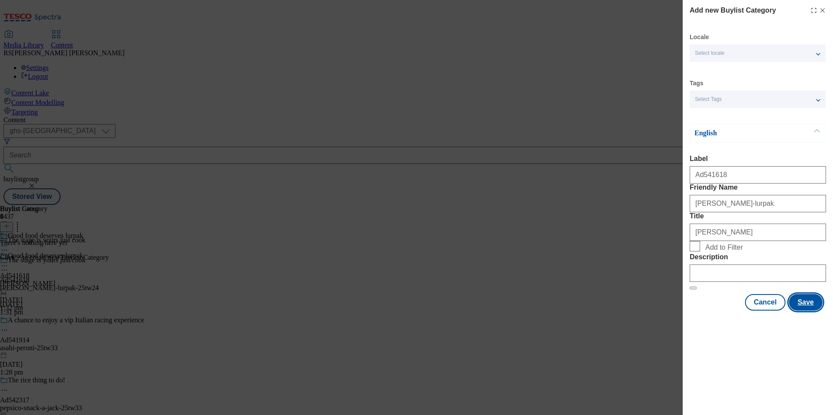
click at [809, 311] on button "Save" at bounding box center [806, 302] width 34 height 17
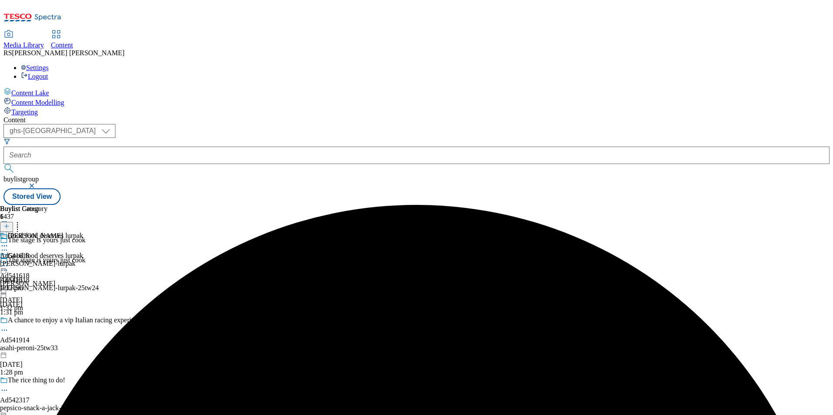
click at [75, 260] on div "[PERSON_NAME]-lurpak" at bounding box center [37, 264] width 75 height 8
click at [10, 223] on icon at bounding box center [6, 226] width 6 height 6
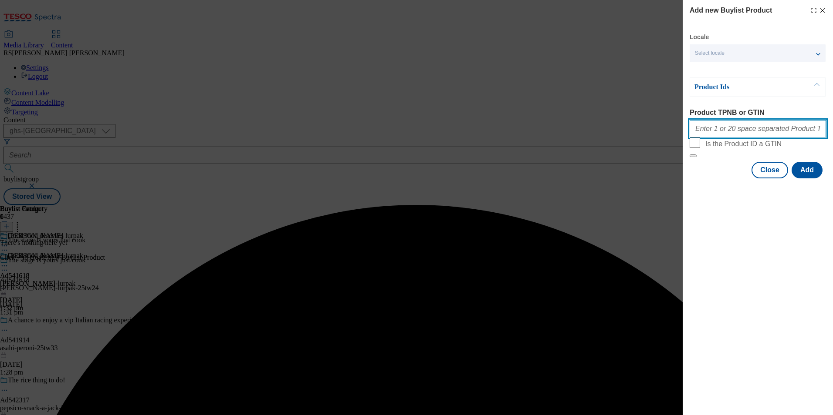
click at [762, 132] on input "Product TPNB or GTIN" at bounding box center [757, 128] width 136 height 17
paste input "91770752 92126558"
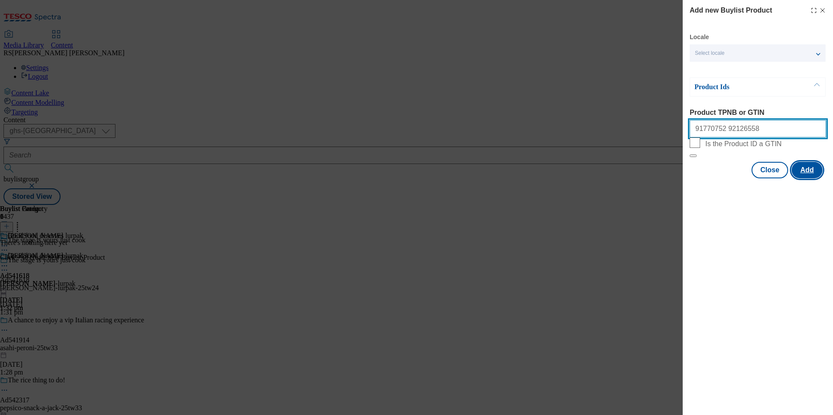
type input "91770752 92126558"
click at [803, 179] on button "Add" at bounding box center [806, 170] width 31 height 17
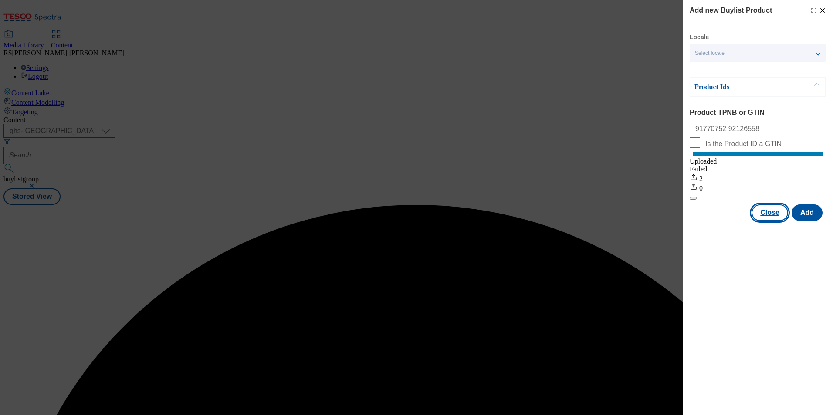
click at [772, 221] on button "Close" at bounding box center [769, 213] width 37 height 17
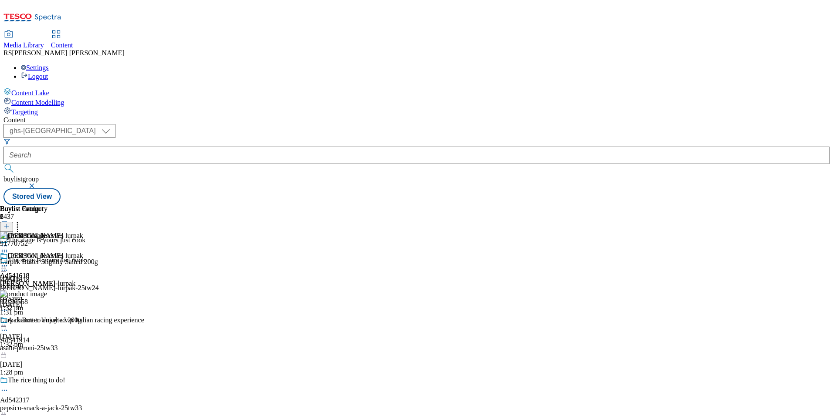
click at [9, 266] on icon at bounding box center [4, 270] width 9 height 9
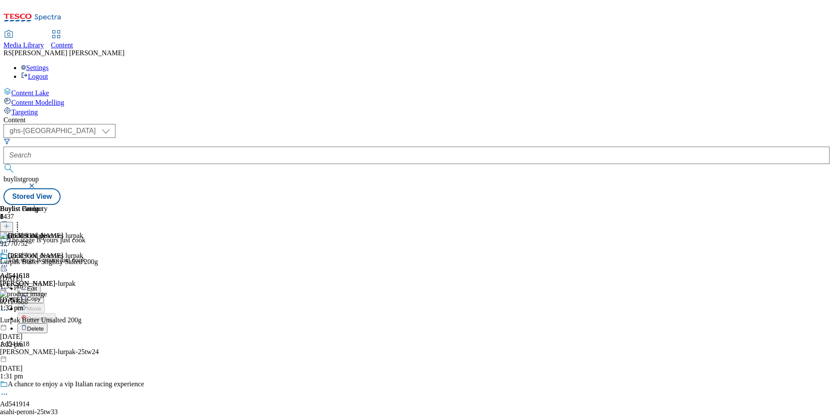
click at [37, 286] on span "Edit" at bounding box center [32, 289] width 10 height 7
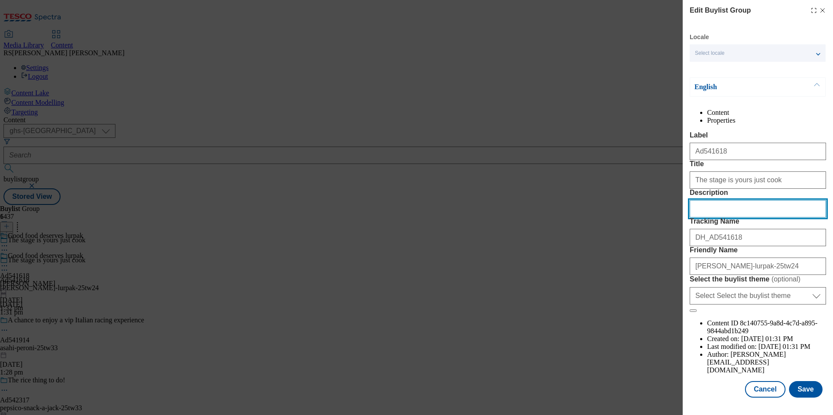
click at [749, 218] on input "Description" at bounding box center [757, 208] width 136 height 17
paste input "Lurpak Butter Slightly Salted 200g"
type input "Lurpak Butter Slightly Salted 200g"
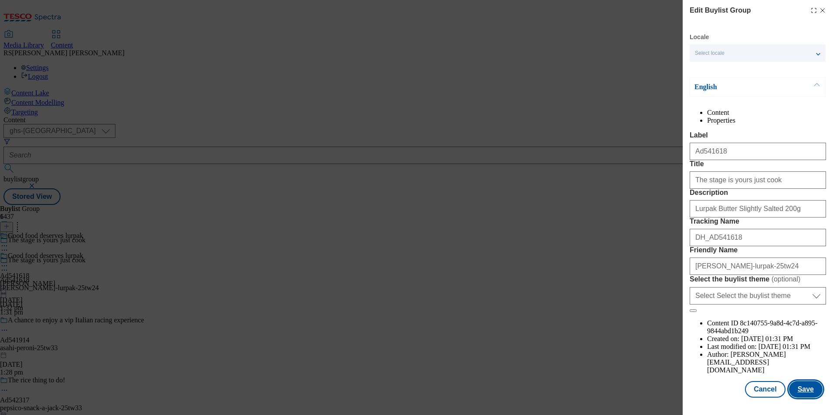
click at [809, 394] on button "Save" at bounding box center [806, 389] width 34 height 17
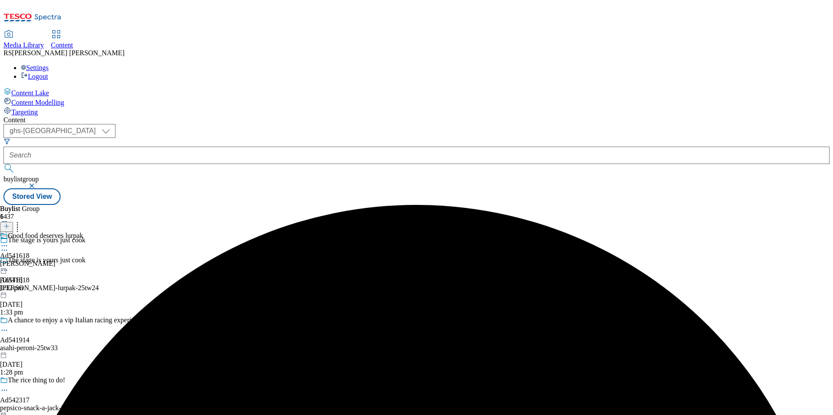
click at [9, 242] on icon at bounding box center [4, 246] width 9 height 9
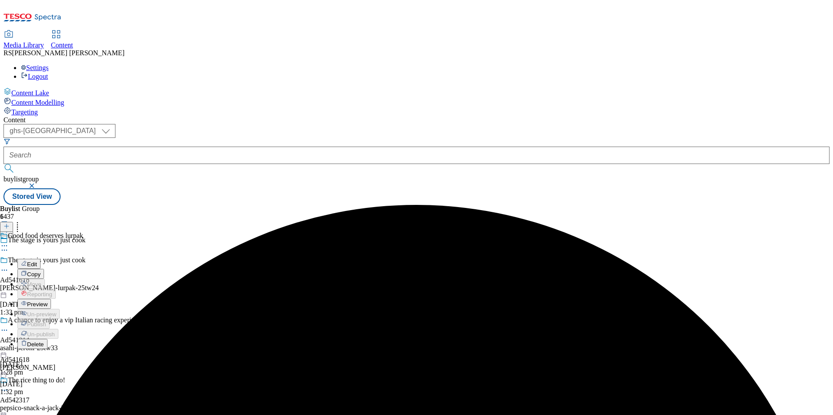
click at [37, 261] on span "Edit" at bounding box center [32, 264] width 10 height 7
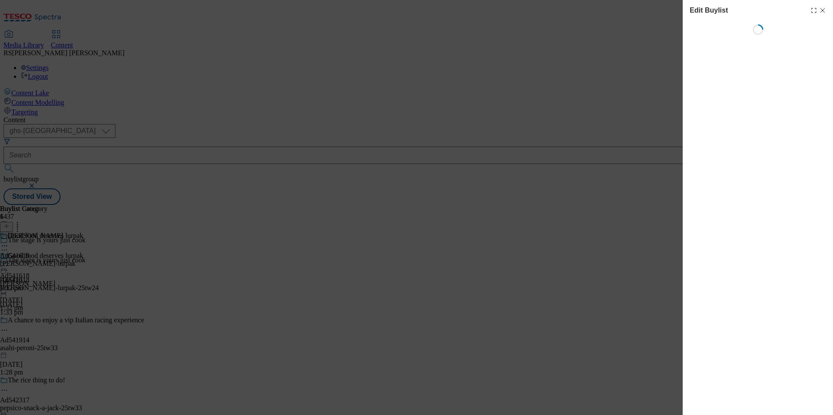
select select "tactical"
select select "supplier funded short term 1-3 weeks"
select select "dunnhumby"
select select "Banner"
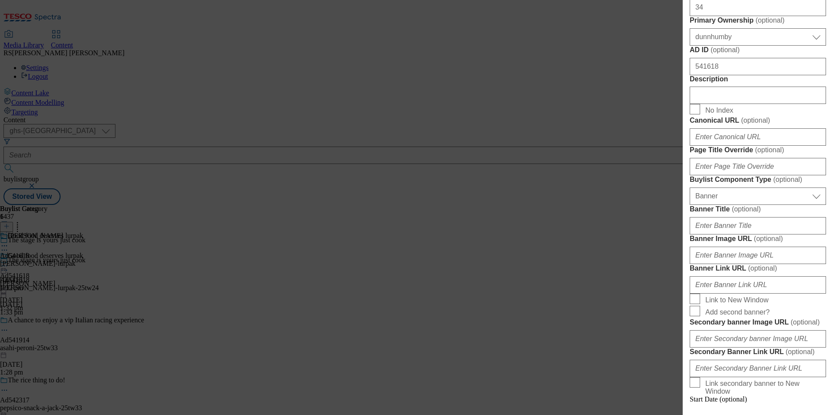
scroll to position [479, 0]
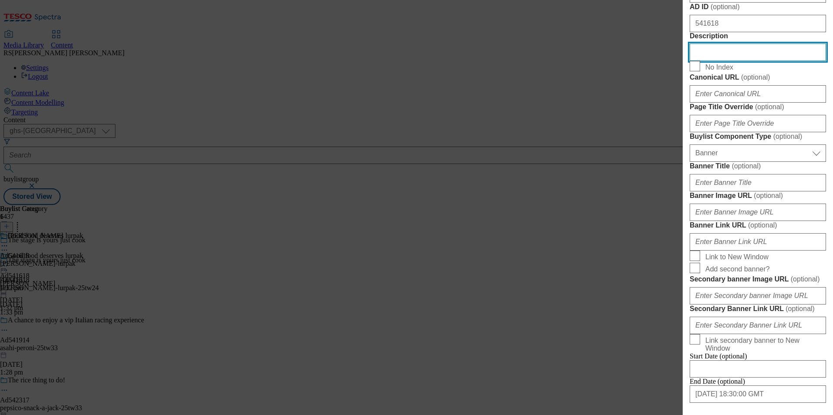
click at [737, 61] on input "Description" at bounding box center [757, 52] width 136 height 17
paste input "Lurpak Butter Slightly Salted 200g"
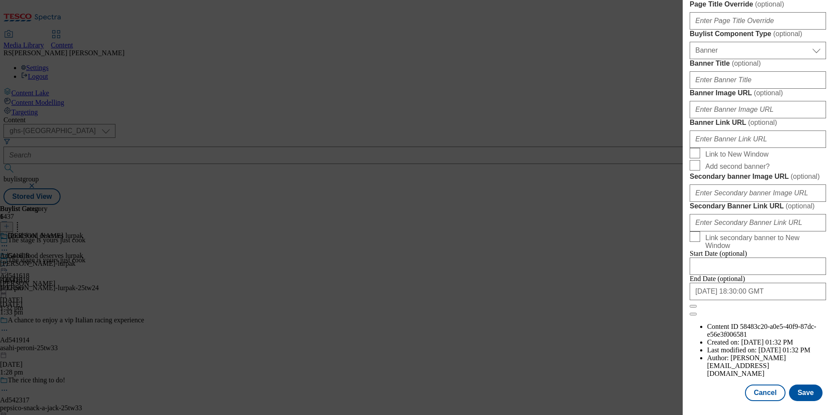
scroll to position [897, 0]
type input "Lurpak Butter Slightly Salted 200g"
click at [799, 393] on button "Save" at bounding box center [806, 393] width 34 height 17
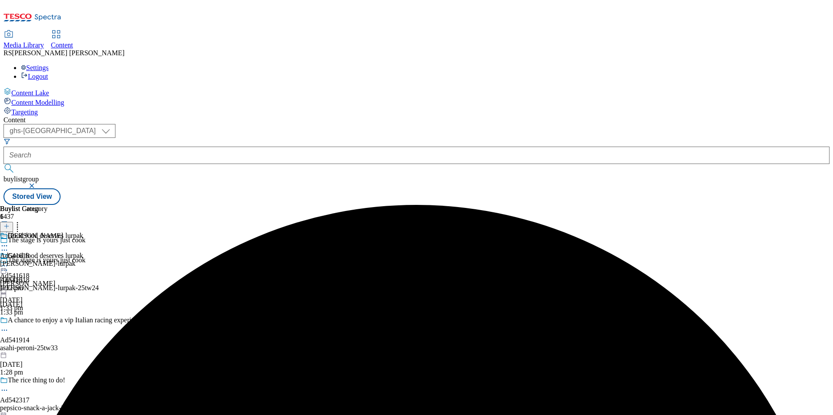
click at [9, 242] on icon at bounding box center [4, 246] width 9 height 9
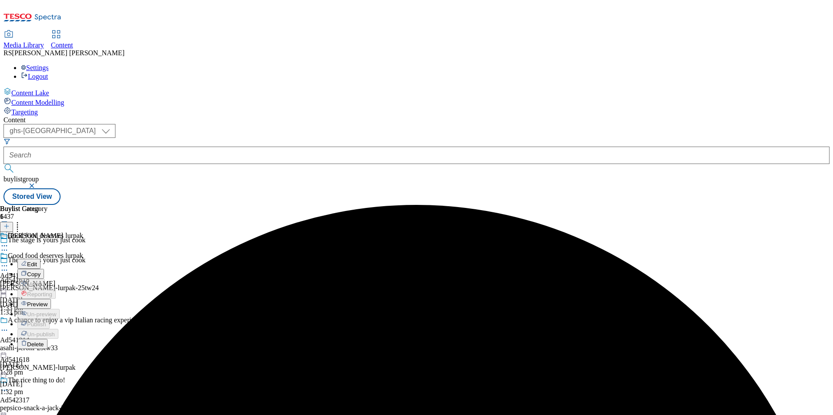
click at [37, 261] on span "Edit" at bounding box center [32, 264] width 10 height 7
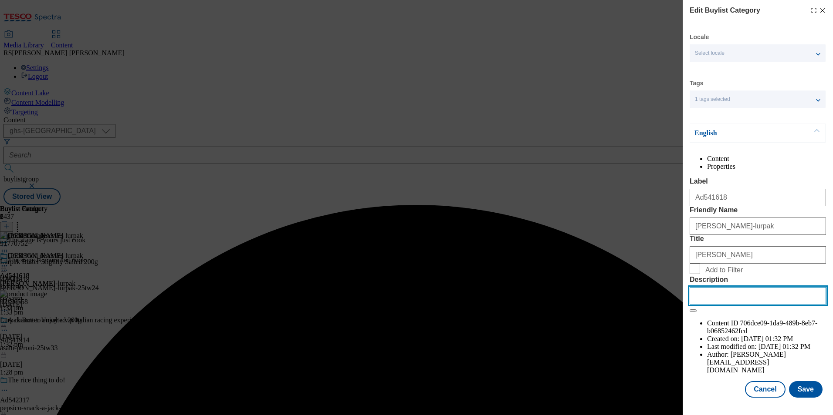
drag, startPoint x: 758, startPoint y: 369, endPoint x: 759, endPoint y: 377, distance: 8.4
click at [758, 305] on input "Description" at bounding box center [757, 295] width 136 height 17
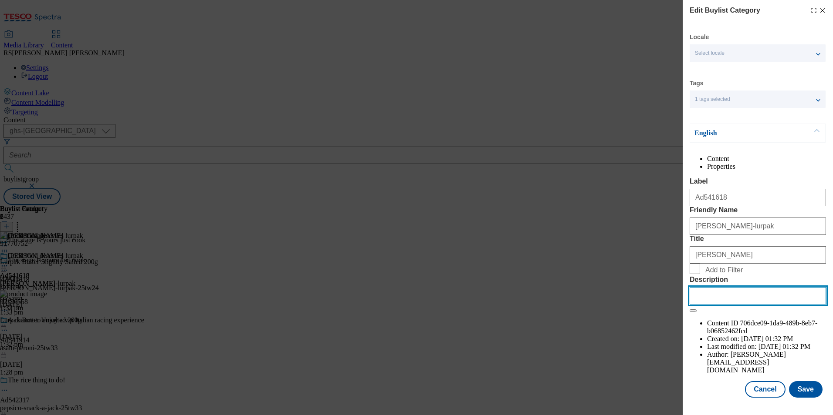
paste input "Lurpak Butter Slightly Salted 200g"
type input "Lurpak Butter Slightly Salted 200g"
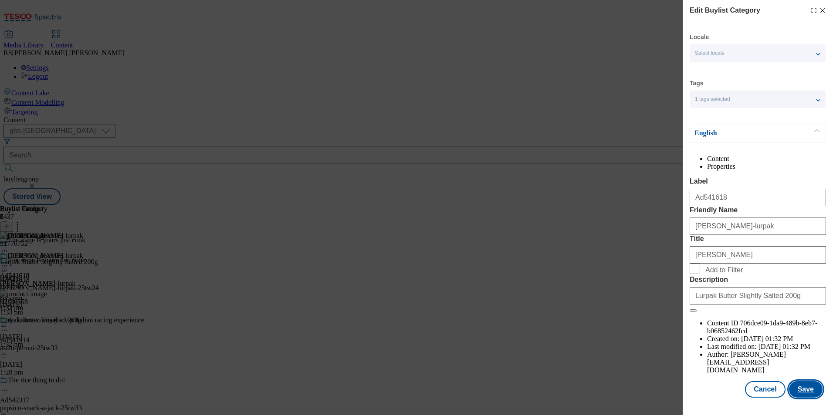
click at [805, 398] on button "Save" at bounding box center [806, 389] width 34 height 17
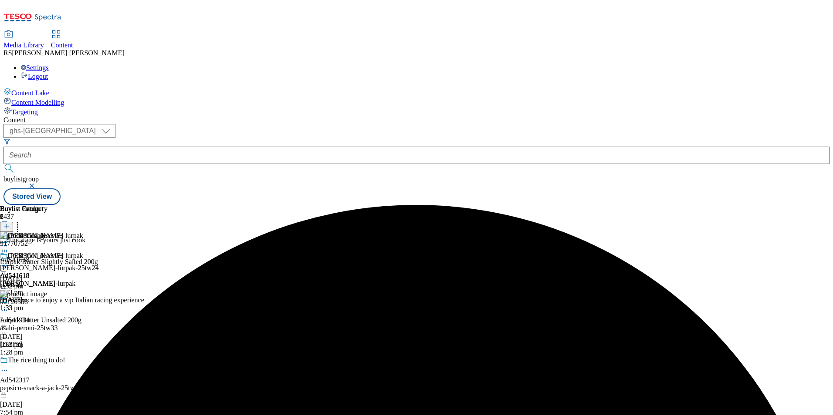
click at [9, 262] on icon at bounding box center [4, 266] width 9 height 9
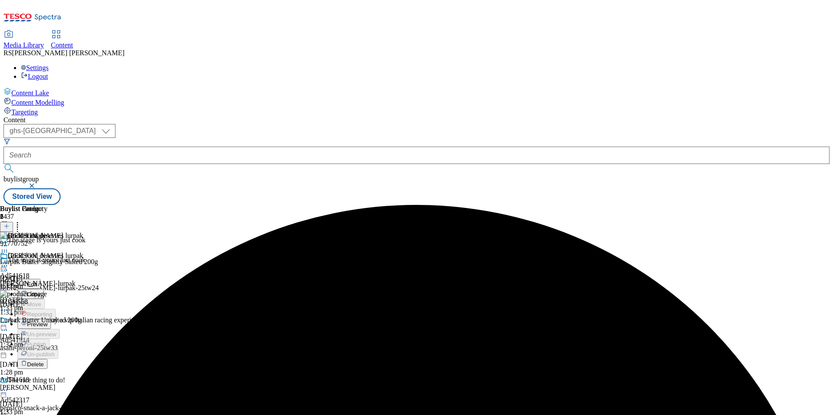
click at [37, 281] on span "Edit" at bounding box center [32, 284] width 10 height 7
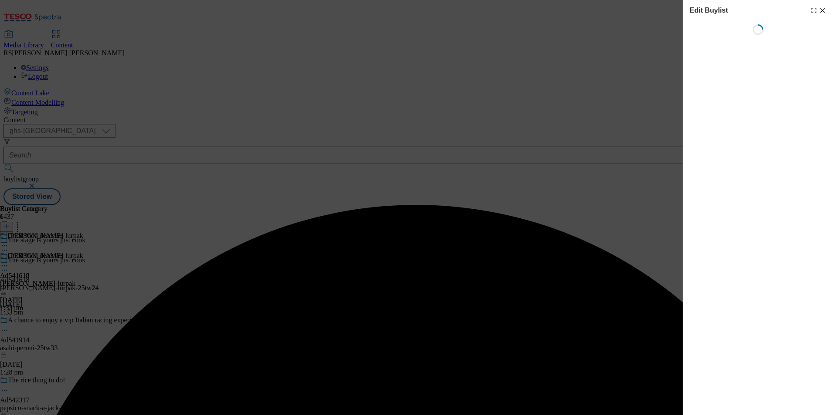
select select "tactical"
select select "supplier funded short term 1-3 weeks"
select select "dunnhumby"
select select "Banner"
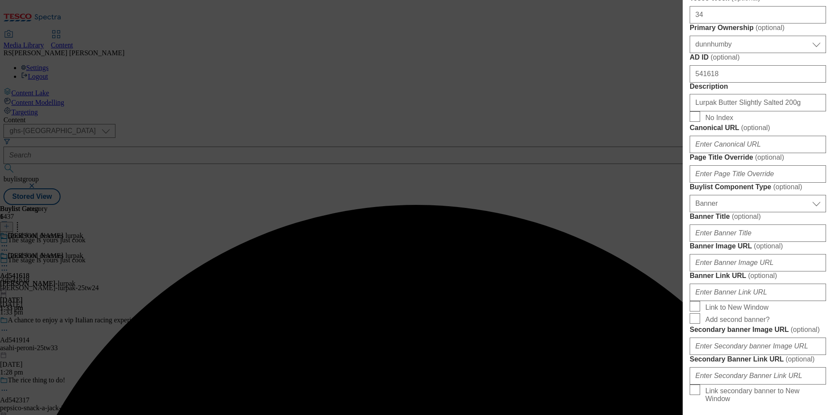
scroll to position [479, 0]
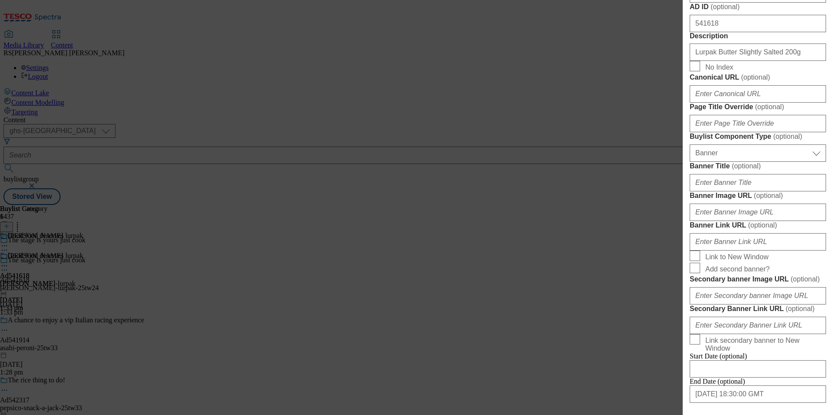
select select "tactical"
select select "supplier funded short term 1-3 weeks"
select select "dunnhumby"
select select "Banner"
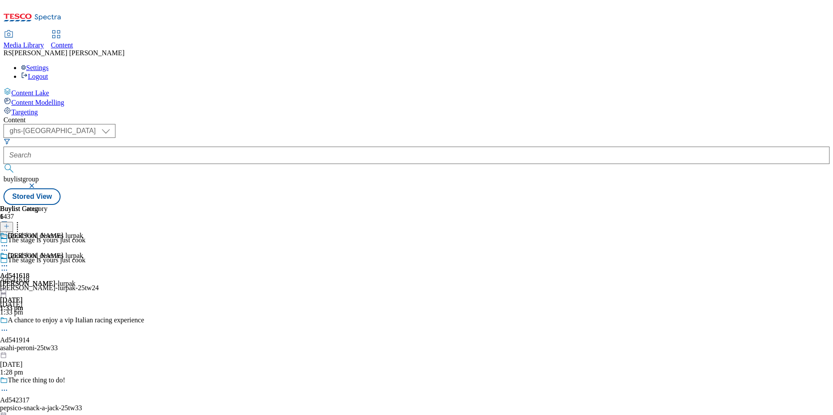
click at [9, 262] on icon at bounding box center [4, 266] width 9 height 9
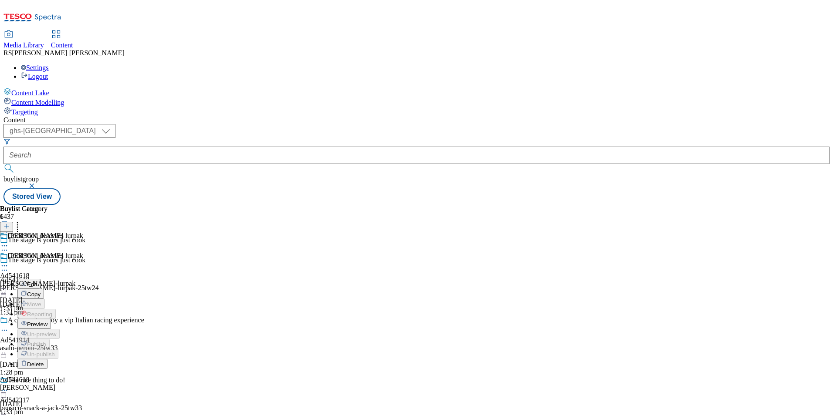
click at [47, 321] on span "Preview" at bounding box center [37, 324] width 20 height 7
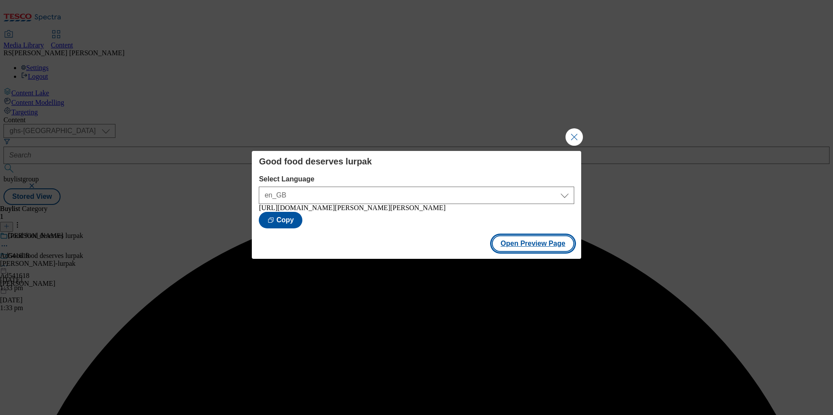
click at [533, 246] on button "Open Preview Page" at bounding box center [533, 244] width 82 height 17
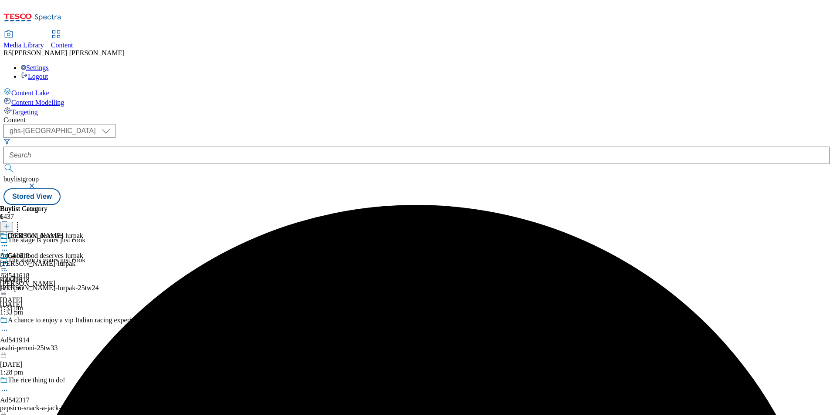
click at [9, 262] on icon at bounding box center [4, 266] width 9 height 9
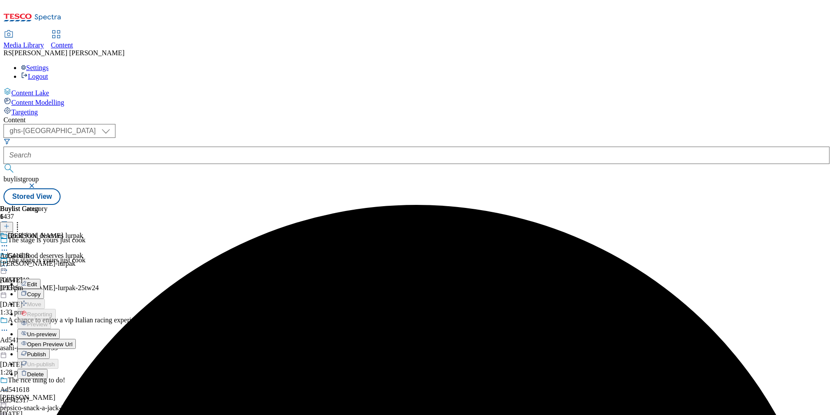
click at [46, 351] on span "Publish" at bounding box center [36, 354] width 19 height 7
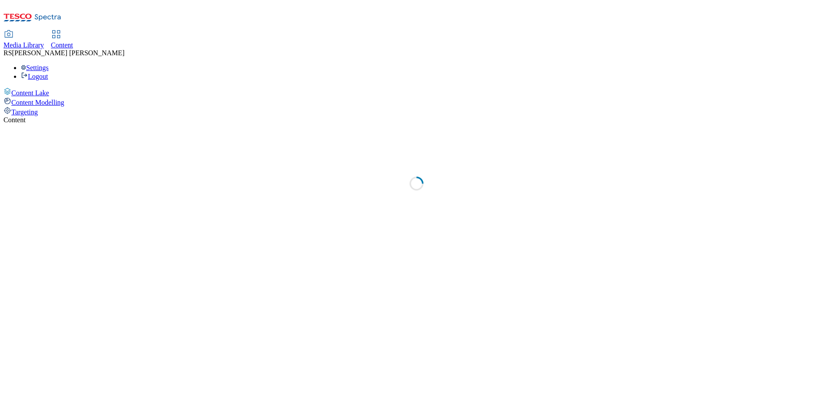
select select "ghs-uk"
select select "ghs-[GEOGRAPHIC_DATA]"
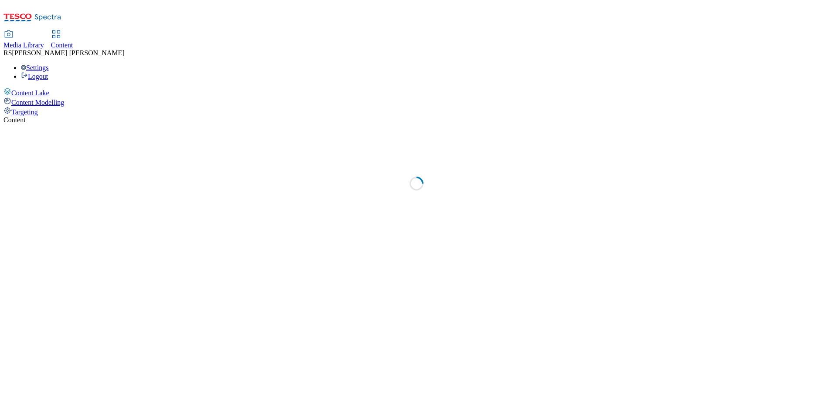
select select "ghs-[GEOGRAPHIC_DATA]"
